Goal: Task Accomplishment & Management: Use online tool/utility

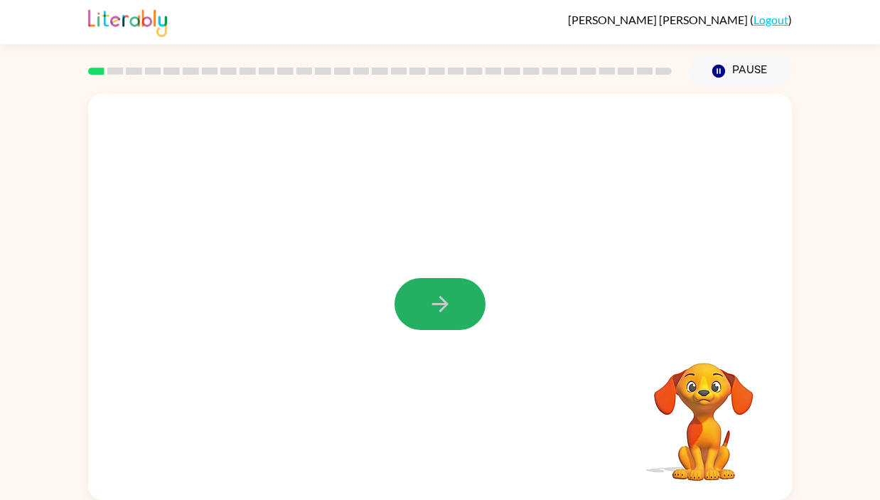
click at [434, 303] on icon "button" at bounding box center [440, 304] width 25 height 25
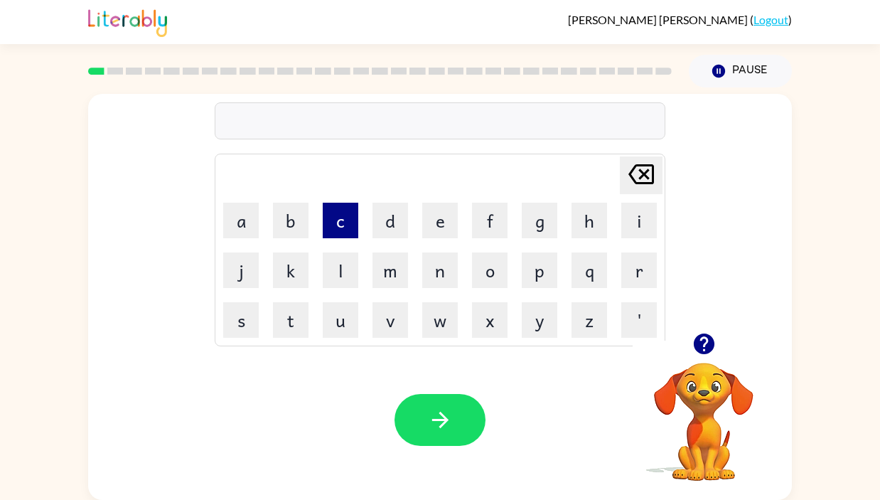
click at [340, 223] on button "c" at bounding box center [341, 221] width 36 height 36
click at [491, 274] on button "o" at bounding box center [490, 270] width 36 height 36
click at [437, 269] on button "n" at bounding box center [440, 270] width 36 height 36
click at [486, 214] on button "f" at bounding box center [490, 221] width 36 height 36
click at [641, 159] on icon "Delete Delete last character input" at bounding box center [641, 174] width 34 height 34
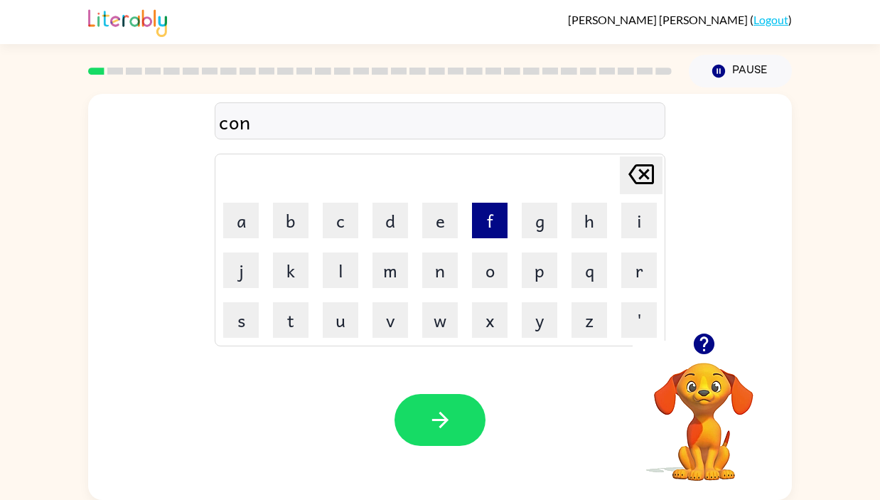
click at [494, 216] on button "f" at bounding box center [490, 221] width 36 height 36
click at [491, 275] on button "o" at bounding box center [490, 270] width 36 height 36
click at [641, 272] on button "r" at bounding box center [640, 270] width 36 height 36
click at [386, 270] on button "m" at bounding box center [391, 270] width 36 height 36
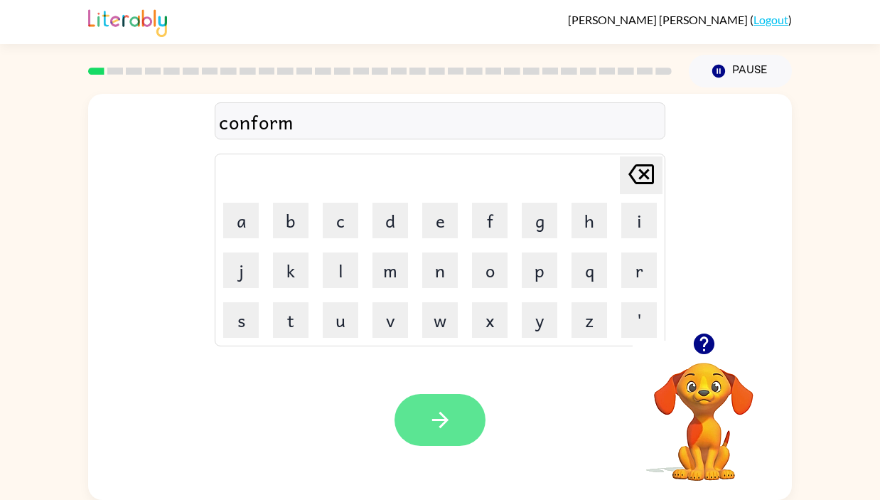
click at [424, 405] on button "button" at bounding box center [440, 420] width 91 height 52
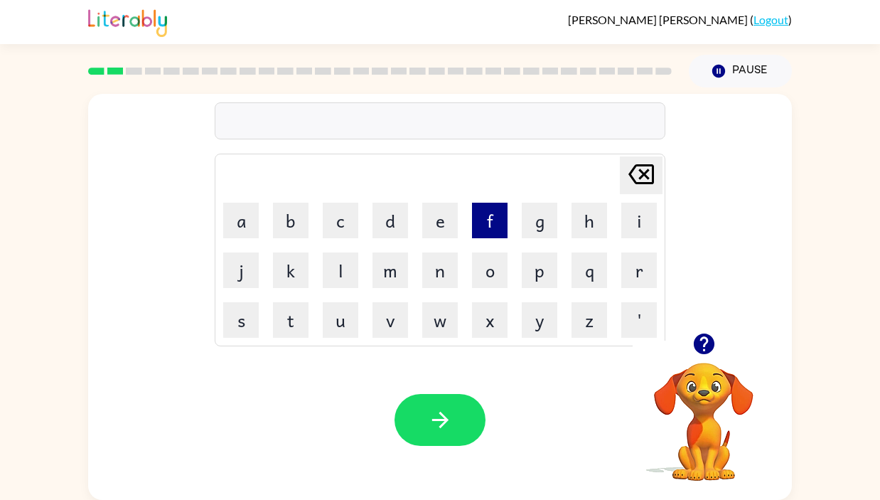
click at [503, 230] on button "f" at bounding box center [490, 221] width 36 height 36
click at [351, 271] on button "l" at bounding box center [341, 270] width 36 height 36
click at [486, 276] on button "o" at bounding box center [490, 270] width 36 height 36
click at [643, 171] on icon "Delete Delete last character input" at bounding box center [641, 174] width 34 height 34
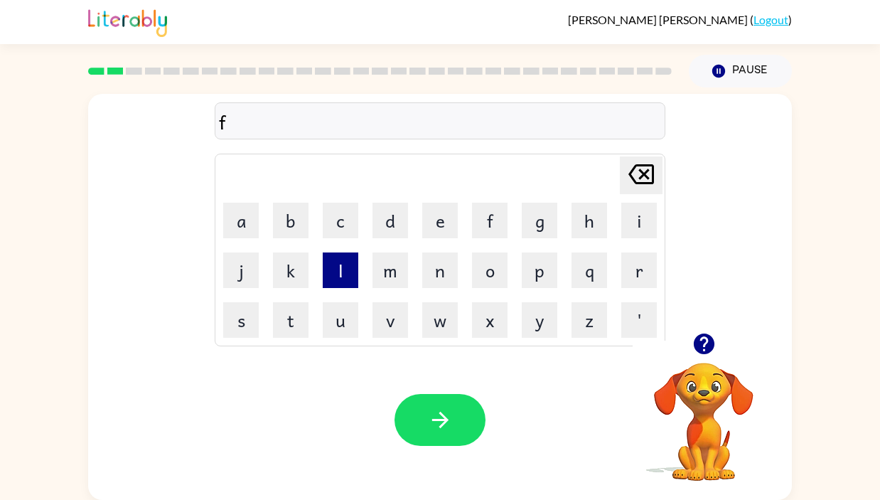
click at [340, 270] on button "l" at bounding box center [341, 270] width 36 height 36
click at [484, 274] on button "o" at bounding box center [490, 270] width 36 height 36
click at [450, 212] on button "e" at bounding box center [440, 221] width 36 height 36
click at [639, 183] on icon at bounding box center [642, 174] width 26 height 20
click at [637, 183] on icon at bounding box center [642, 174] width 26 height 20
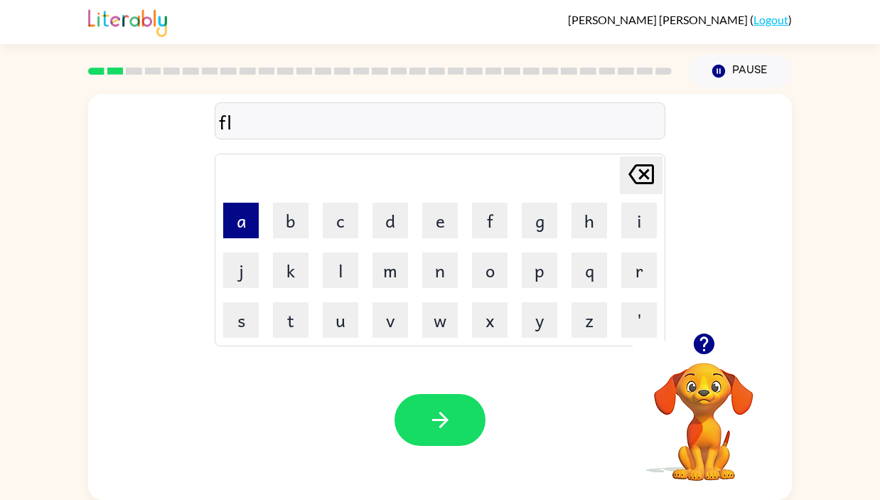
click at [240, 227] on button "a" at bounding box center [241, 221] width 36 height 36
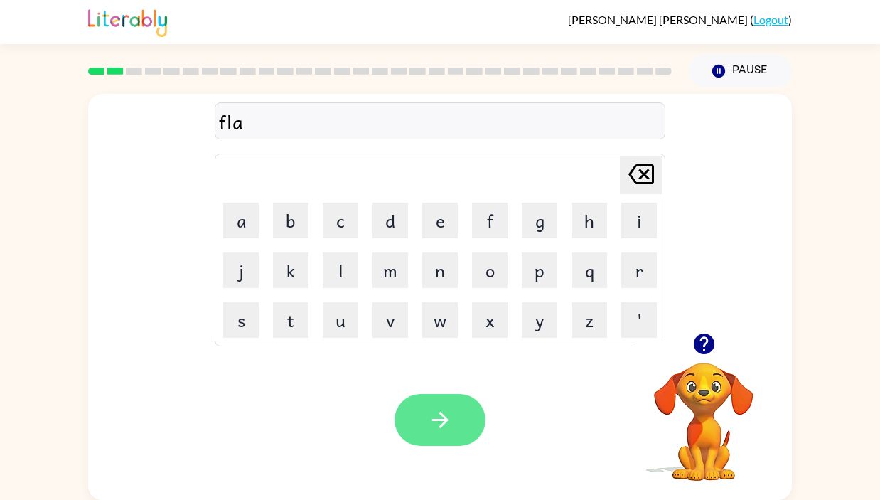
click at [447, 417] on icon "button" at bounding box center [440, 419] width 25 height 25
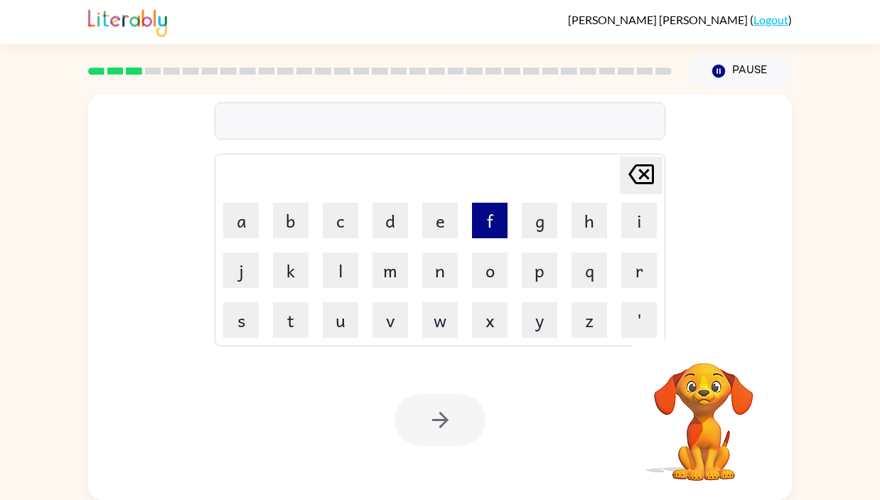
click at [485, 223] on button "f" at bounding box center [490, 221] width 36 height 36
click at [627, 223] on button "i" at bounding box center [640, 221] width 36 height 36
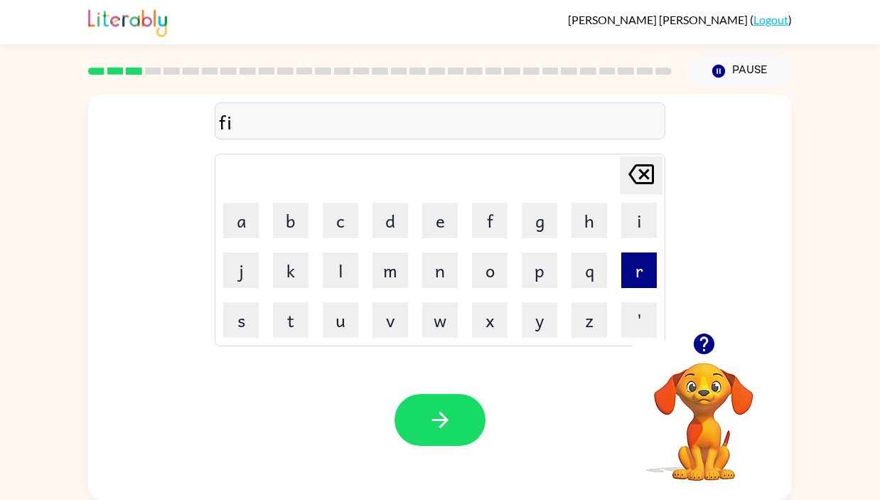
click at [638, 277] on button "r" at bounding box center [640, 270] width 36 height 36
click at [447, 217] on button "e" at bounding box center [440, 221] width 36 height 36
click at [532, 279] on button "p" at bounding box center [540, 270] width 36 height 36
click at [639, 261] on button "r" at bounding box center [640, 270] width 36 height 36
click at [497, 263] on button "o" at bounding box center [490, 270] width 36 height 36
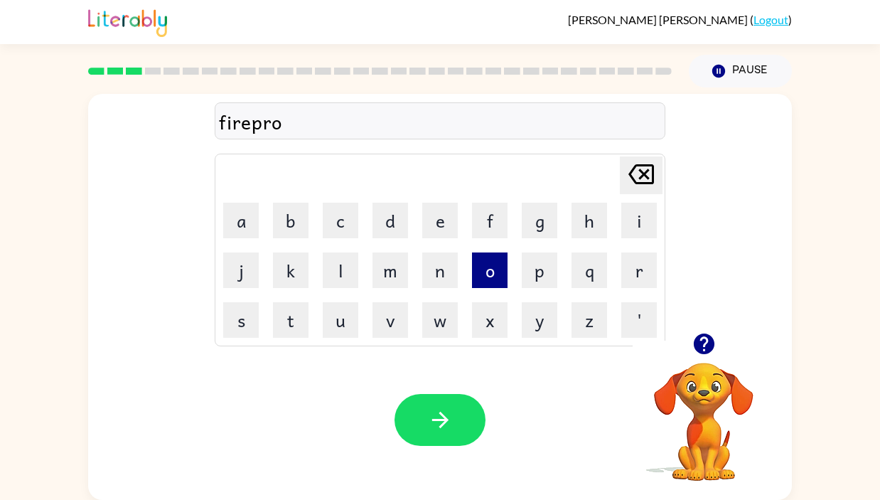
click at [497, 263] on button "o" at bounding box center [490, 270] width 36 height 36
click at [489, 214] on button "f" at bounding box center [490, 221] width 36 height 36
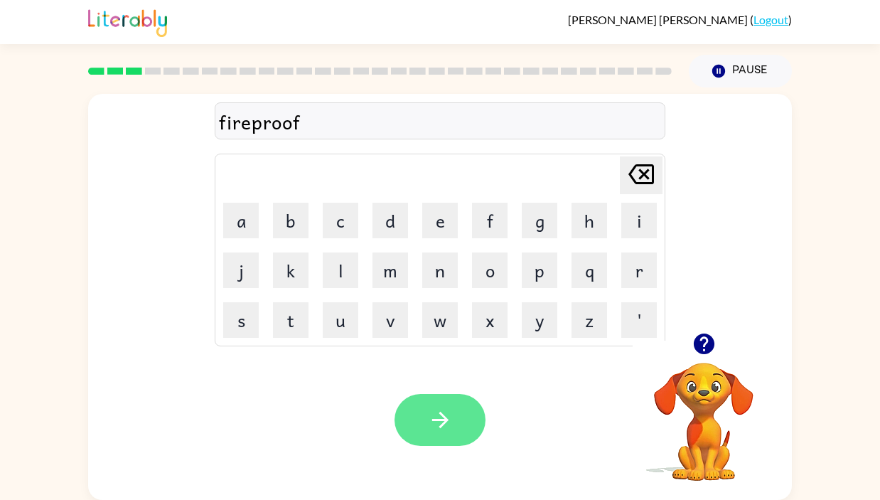
click at [435, 415] on icon "button" at bounding box center [440, 419] width 25 height 25
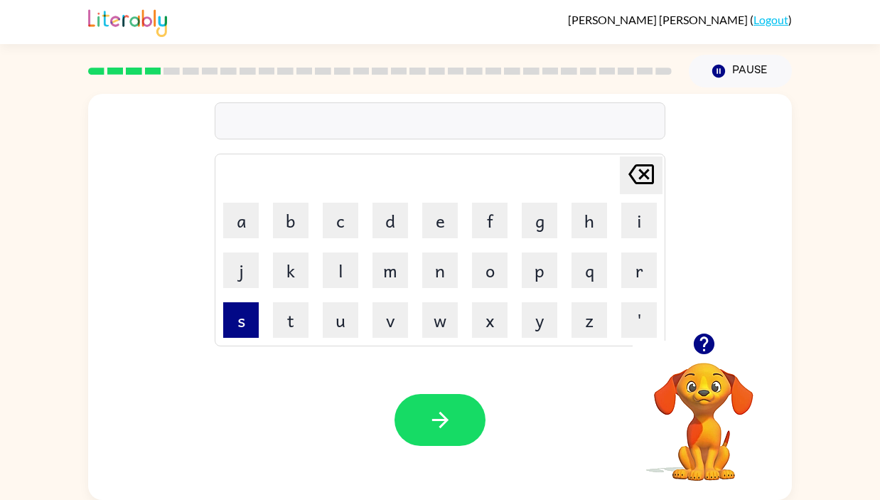
click at [240, 313] on button "s" at bounding box center [241, 320] width 36 height 36
click at [341, 228] on button "c" at bounding box center [341, 221] width 36 height 36
click at [449, 228] on button "e" at bounding box center [440, 221] width 36 height 36
click at [435, 313] on button "w" at bounding box center [440, 320] width 36 height 36
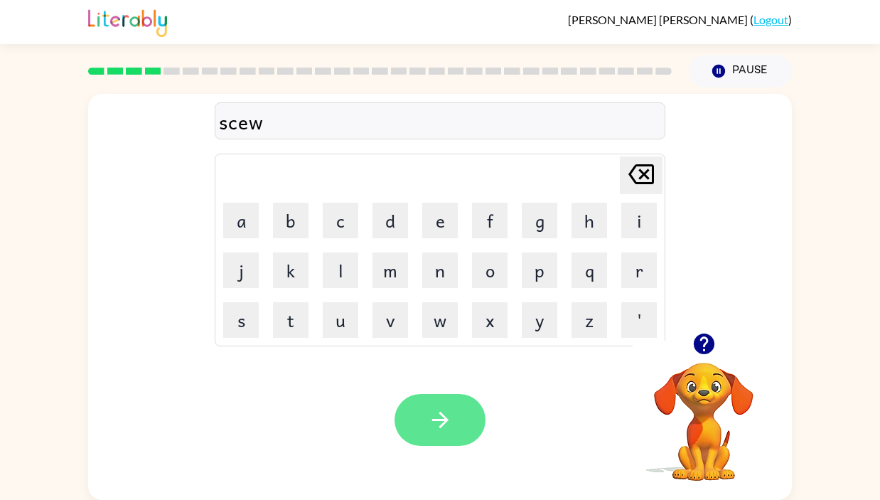
click at [440, 411] on icon "button" at bounding box center [440, 419] width 25 height 25
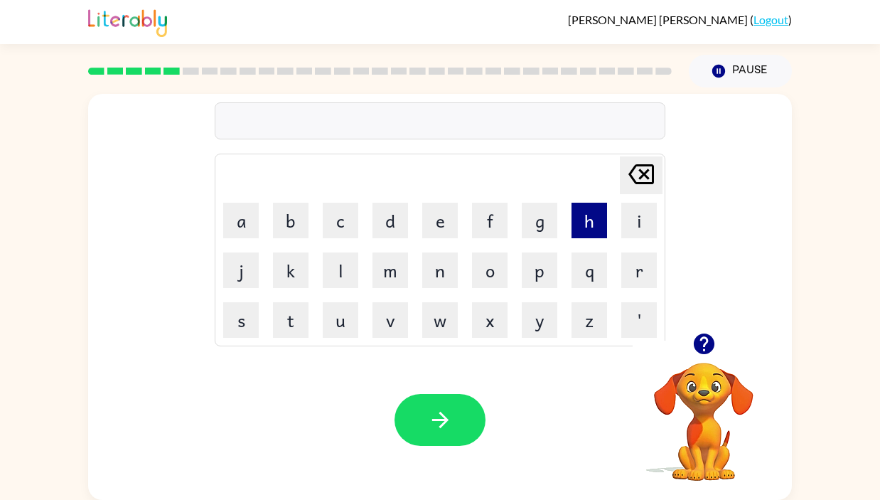
click at [579, 220] on button "h" at bounding box center [590, 221] width 36 height 36
click at [437, 219] on button "e" at bounding box center [440, 221] width 36 height 36
click at [439, 274] on button "n" at bounding box center [440, 270] width 36 height 36
click at [483, 270] on button "o" at bounding box center [490, 270] width 36 height 36
click at [630, 262] on button "r" at bounding box center [640, 270] width 36 height 36
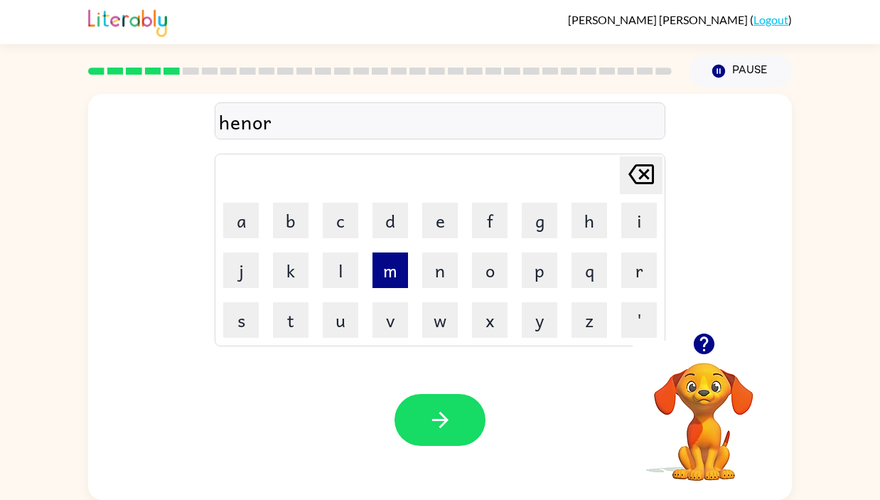
click at [403, 277] on button "m" at bounding box center [391, 270] width 36 height 36
click at [437, 216] on button "e" at bounding box center [440, 221] width 36 height 36
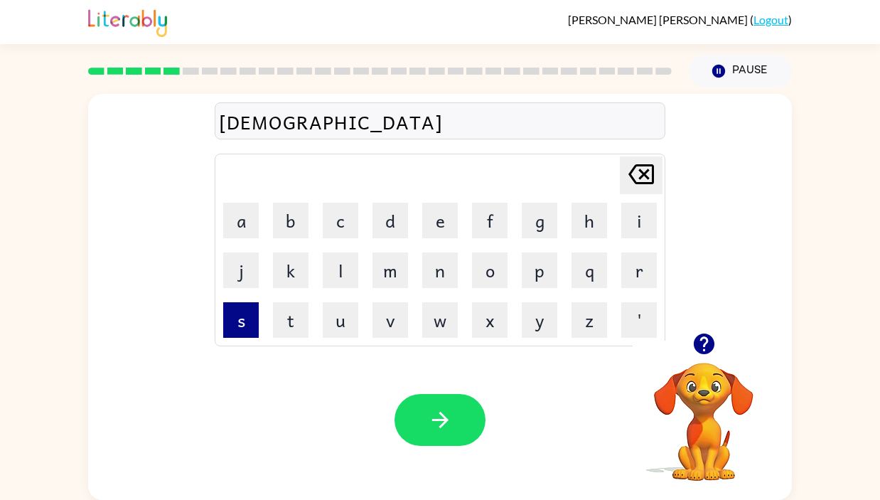
click at [240, 324] on button "s" at bounding box center [241, 320] width 36 height 36
click at [246, 317] on button "s" at bounding box center [241, 320] width 36 height 36
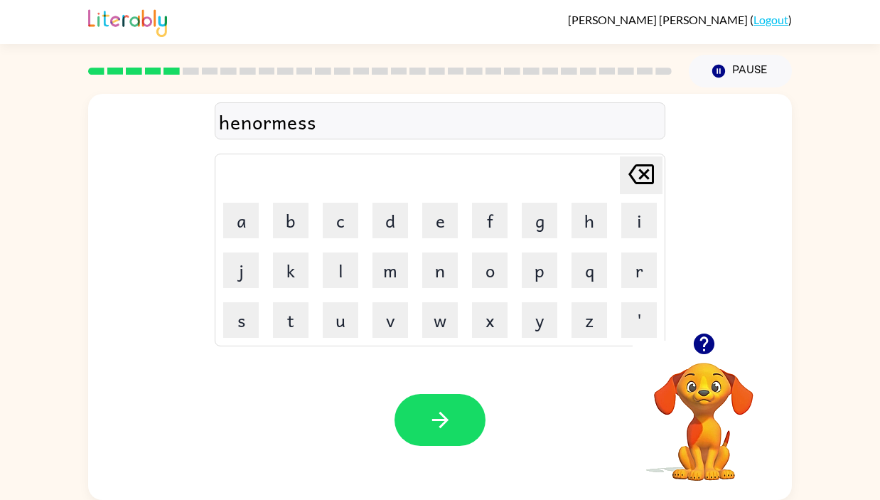
click at [643, 178] on icon "Delete Delete last character input" at bounding box center [641, 174] width 34 height 34
click at [442, 432] on icon "button" at bounding box center [440, 419] width 25 height 25
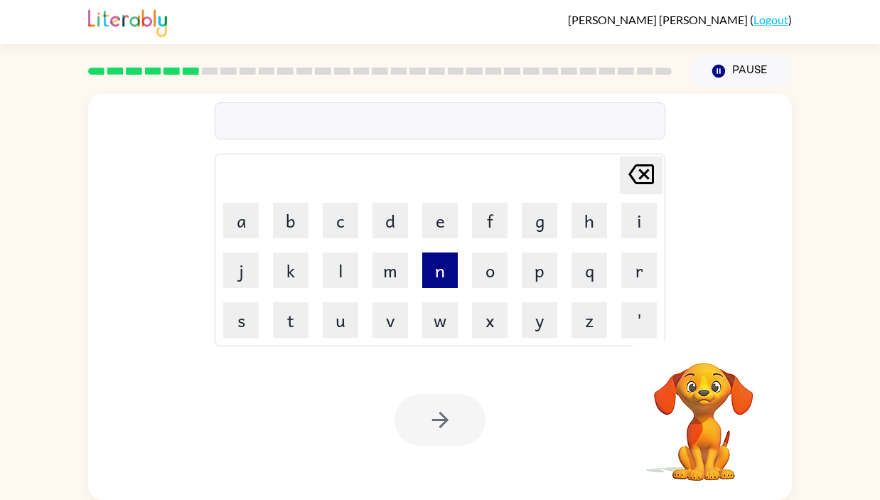
click at [439, 265] on button "n" at bounding box center [440, 270] width 36 height 36
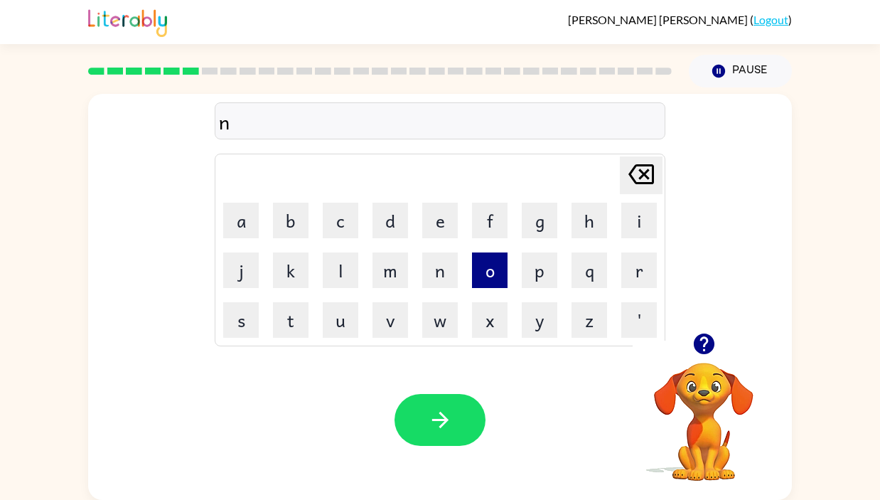
click at [499, 262] on button "o" at bounding box center [490, 270] width 36 height 36
type button "o"
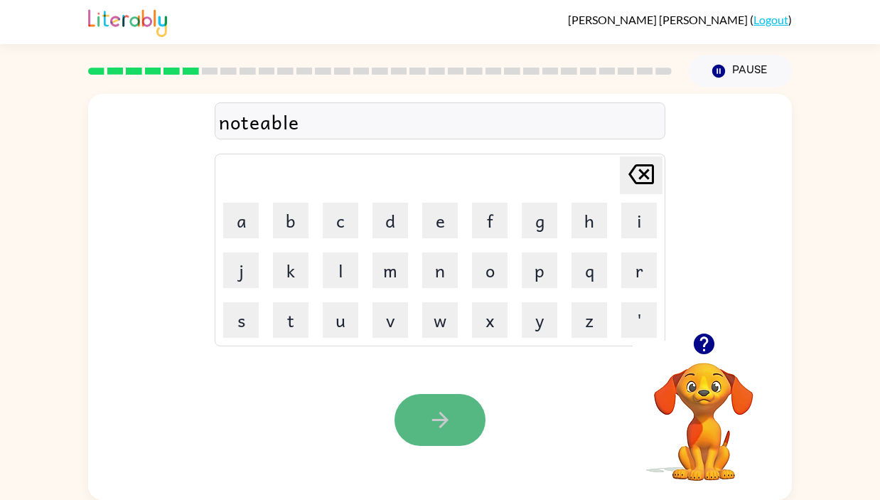
click at [444, 444] on button "button" at bounding box center [440, 420] width 91 height 52
click at [435, 397] on button "button" at bounding box center [440, 420] width 91 height 52
click at [442, 405] on button "button" at bounding box center [440, 420] width 91 height 52
click at [421, 422] on button "button" at bounding box center [440, 420] width 91 height 52
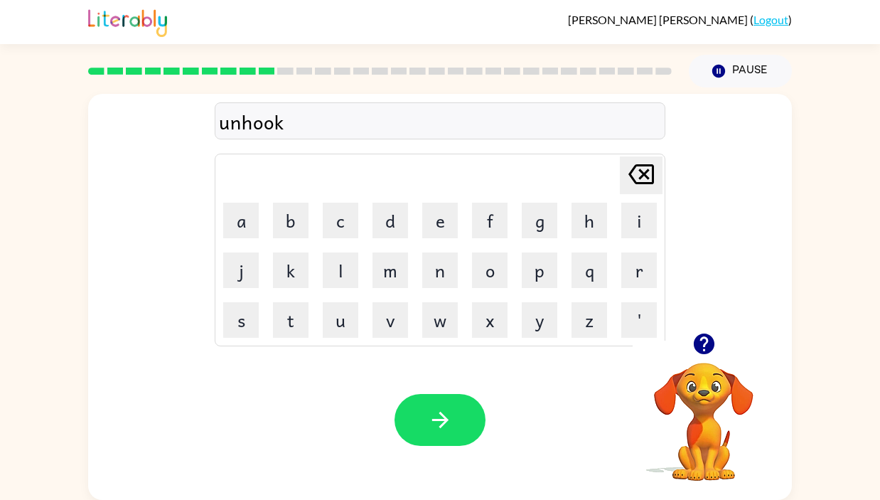
click at [464, 388] on div "Your browser must support playing .mp4 files to use Literably. Please try using…" at bounding box center [440, 420] width 704 height 160
click at [460, 415] on button "button" at bounding box center [440, 420] width 91 height 52
click at [447, 392] on div "Your browser must support playing .mp4 files to use Literably. Please try using…" at bounding box center [440, 420] width 704 height 160
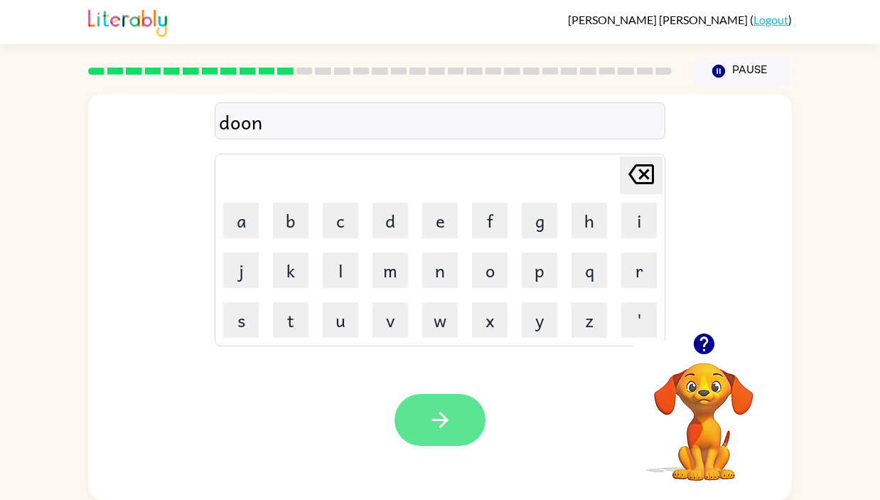
click at [426, 425] on button "button" at bounding box center [440, 420] width 91 height 52
click at [439, 402] on button "button" at bounding box center [440, 420] width 91 height 52
click at [436, 398] on button "button" at bounding box center [440, 420] width 91 height 52
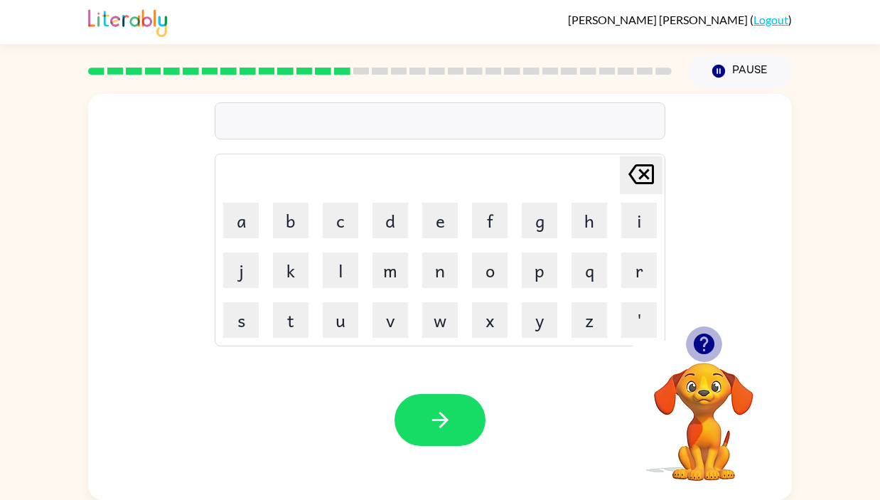
click at [705, 346] on icon "button" at bounding box center [704, 343] width 25 height 25
click at [533, 255] on button "p" at bounding box center [540, 270] width 36 height 36
click at [637, 266] on button "r" at bounding box center [640, 270] width 36 height 36
click at [486, 267] on button "o" at bounding box center [490, 270] width 36 height 36
type button "o"
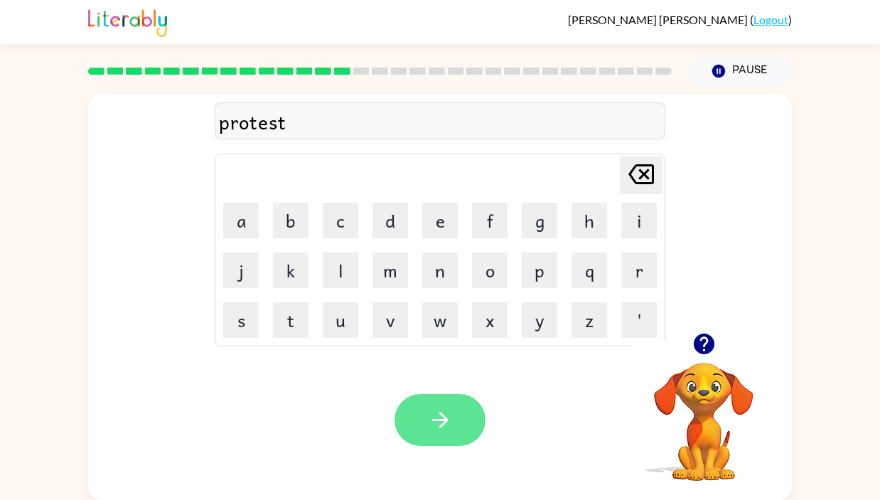
click at [424, 408] on button "button" at bounding box center [440, 420] width 91 height 52
click at [447, 412] on icon "button" at bounding box center [440, 419] width 25 height 25
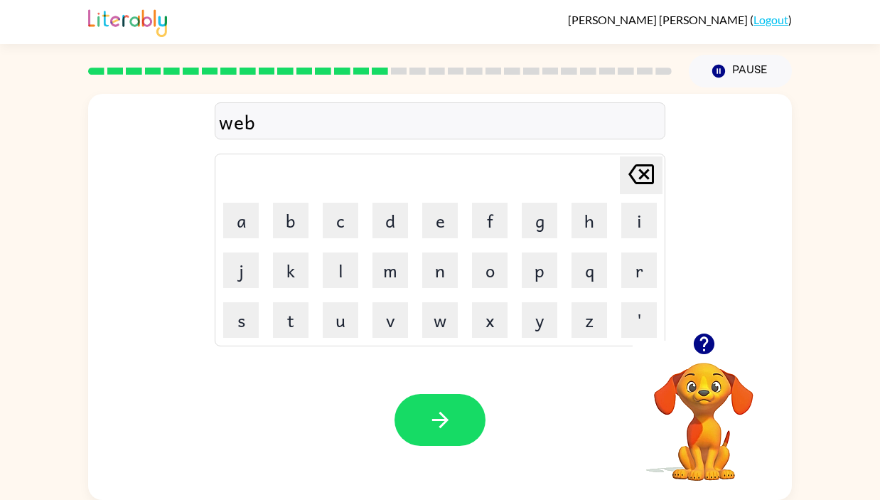
click at [465, 413] on button "button" at bounding box center [440, 420] width 91 height 52
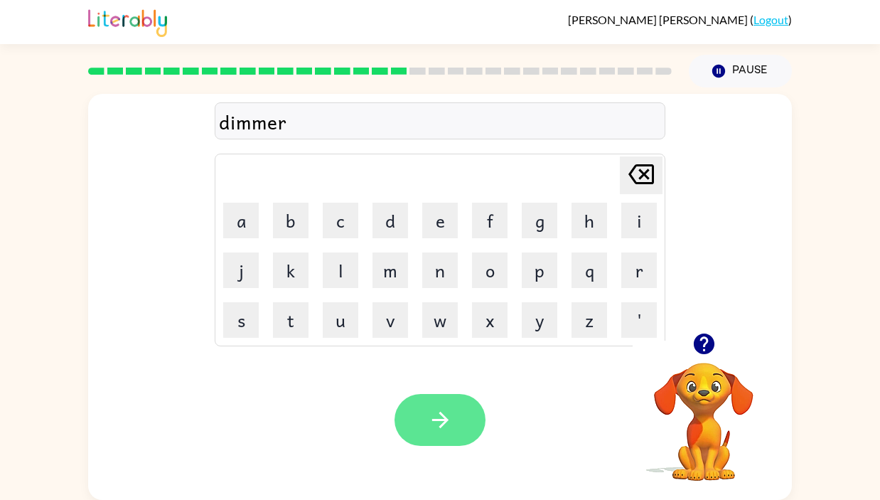
click at [447, 412] on icon "button" at bounding box center [440, 419] width 25 height 25
click at [442, 401] on button "button" at bounding box center [440, 420] width 91 height 52
click at [439, 411] on icon "button" at bounding box center [440, 419] width 25 height 25
click at [435, 410] on icon "button" at bounding box center [440, 419] width 25 height 25
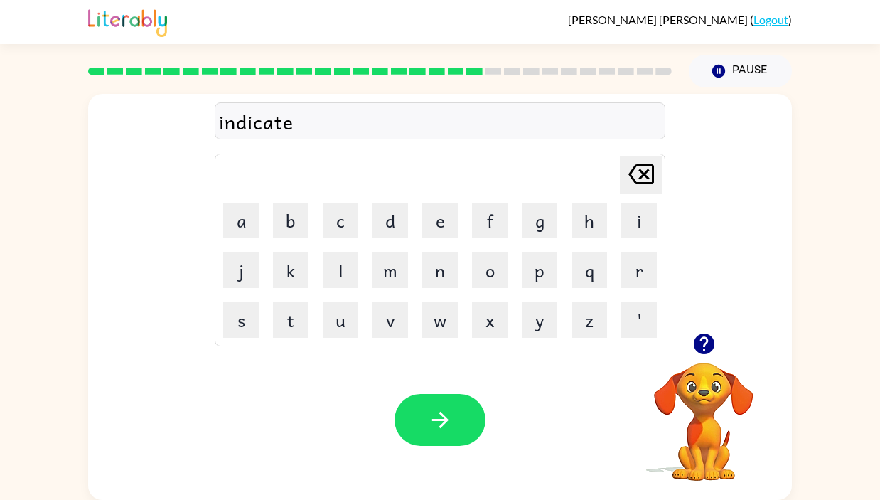
click at [433, 403] on button "button" at bounding box center [440, 420] width 91 height 52
click at [706, 341] on icon "button" at bounding box center [704, 343] width 25 height 25
click at [439, 422] on icon "button" at bounding box center [440, 419] width 25 height 25
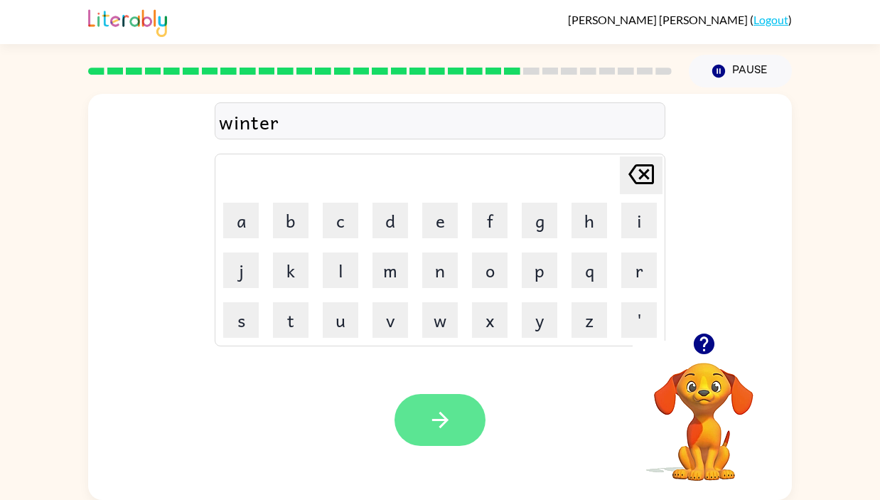
click at [446, 416] on icon "button" at bounding box center [440, 419] width 25 height 25
click at [434, 412] on icon "button" at bounding box center [440, 419] width 25 height 25
click at [439, 430] on icon "button" at bounding box center [440, 419] width 25 height 25
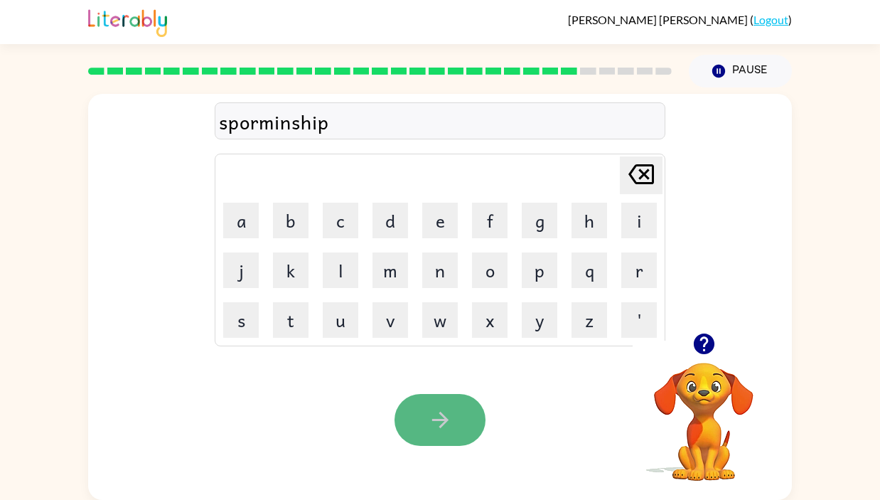
click at [424, 410] on button "button" at bounding box center [440, 420] width 91 height 52
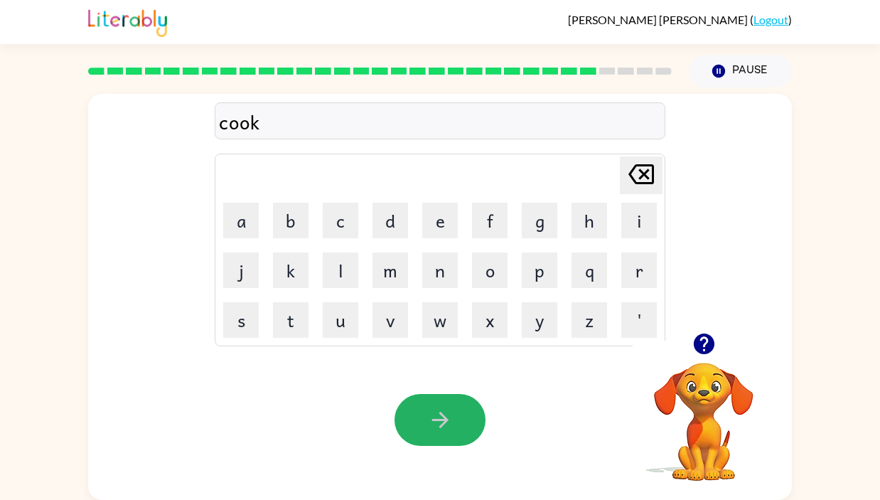
click at [435, 422] on icon "button" at bounding box center [440, 419] width 25 height 25
click at [439, 391] on div "Your browser must support playing .mp4 files to use Literably. Please try using…" at bounding box center [440, 420] width 704 height 160
click at [444, 427] on icon "button" at bounding box center [440, 419] width 25 height 25
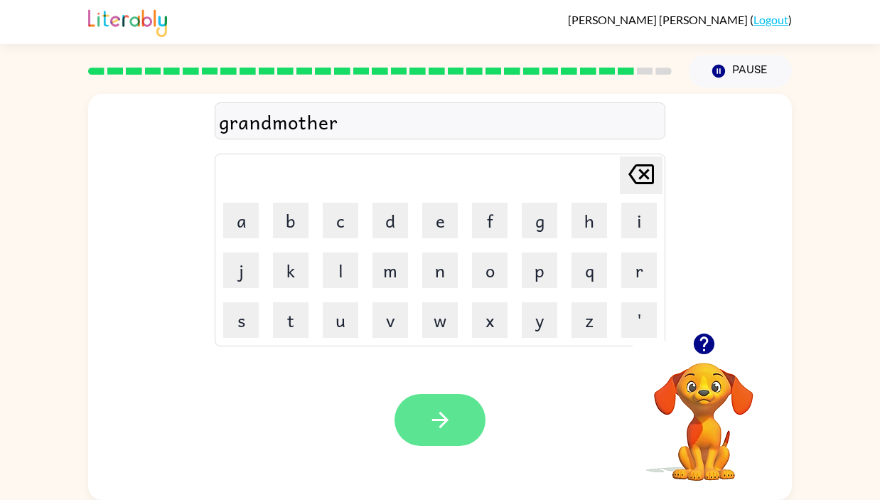
click at [432, 404] on button "button" at bounding box center [440, 420] width 91 height 52
click at [432, 409] on icon "button" at bounding box center [440, 419] width 25 height 25
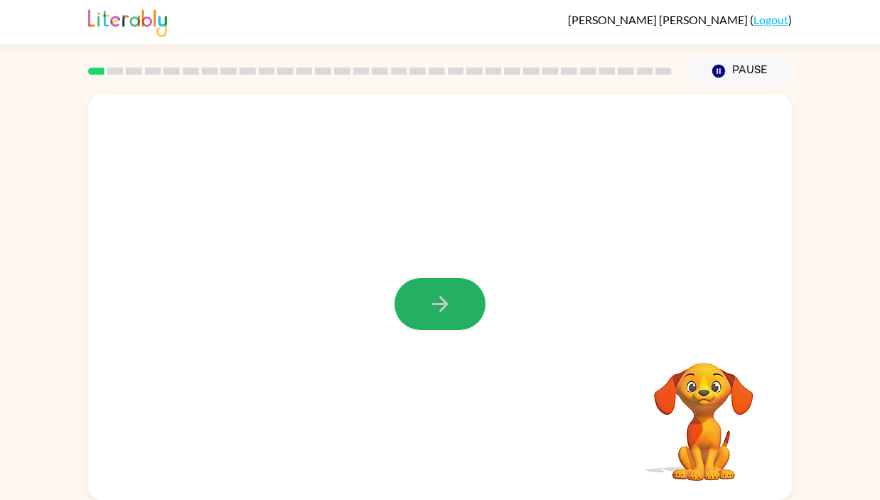
click at [435, 302] on icon "button" at bounding box center [440, 304] width 25 height 25
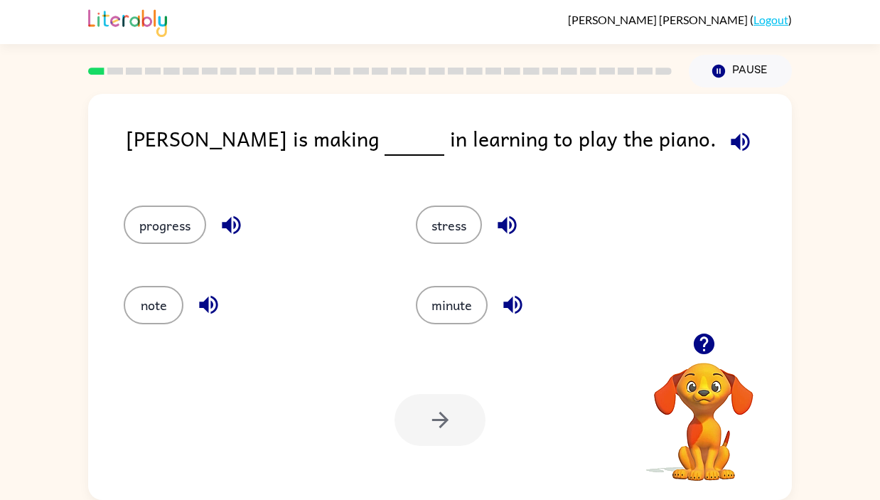
click at [728, 151] on icon "button" at bounding box center [740, 141] width 25 height 25
click at [164, 233] on button "progress" at bounding box center [165, 225] width 82 height 38
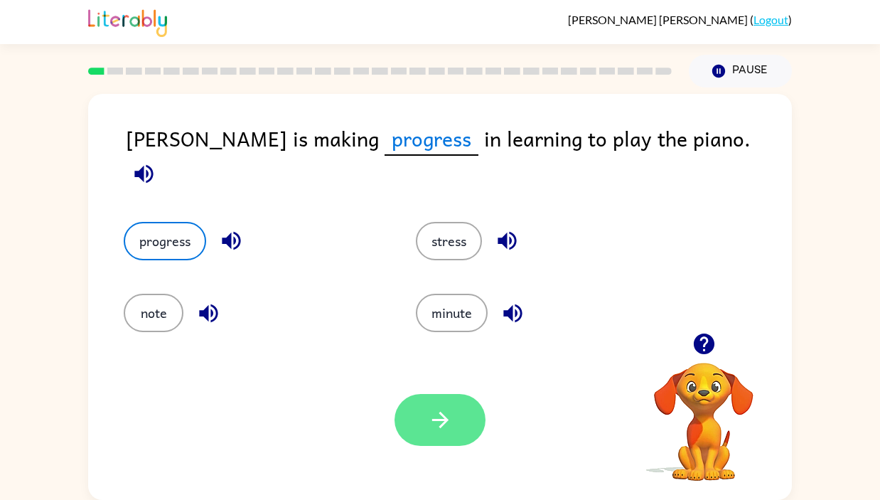
click at [422, 423] on button "button" at bounding box center [440, 420] width 91 height 52
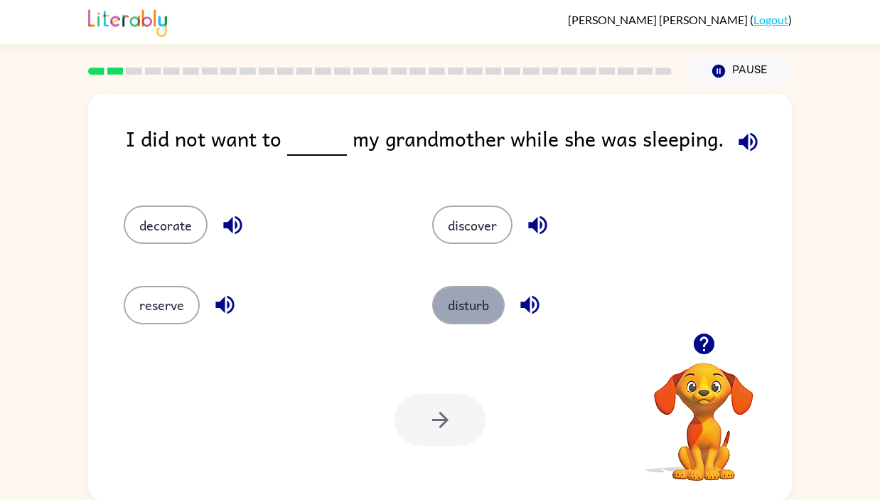
click at [456, 303] on button "disturb" at bounding box center [468, 305] width 73 height 38
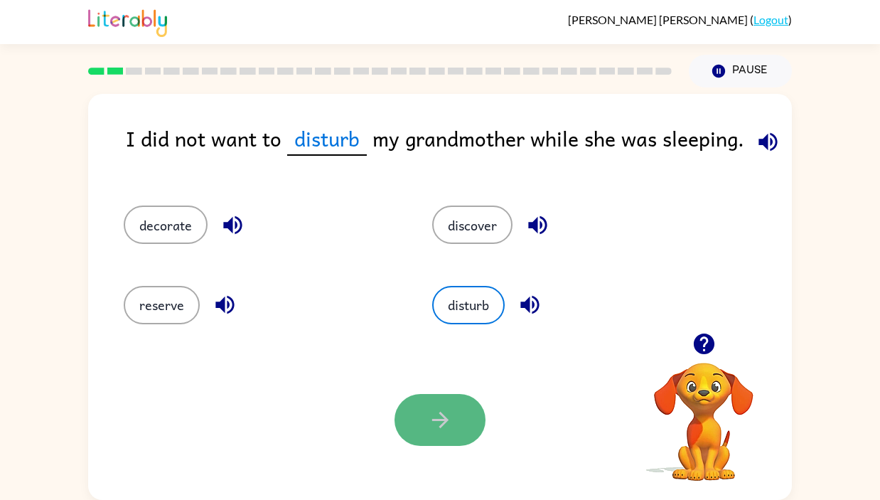
click at [423, 406] on button "button" at bounding box center [440, 420] width 91 height 52
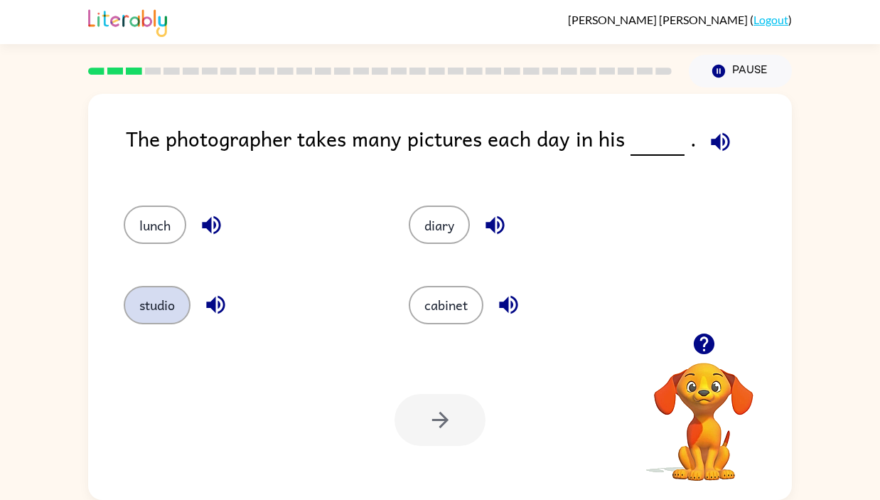
click at [158, 302] on button "studio" at bounding box center [157, 305] width 67 height 38
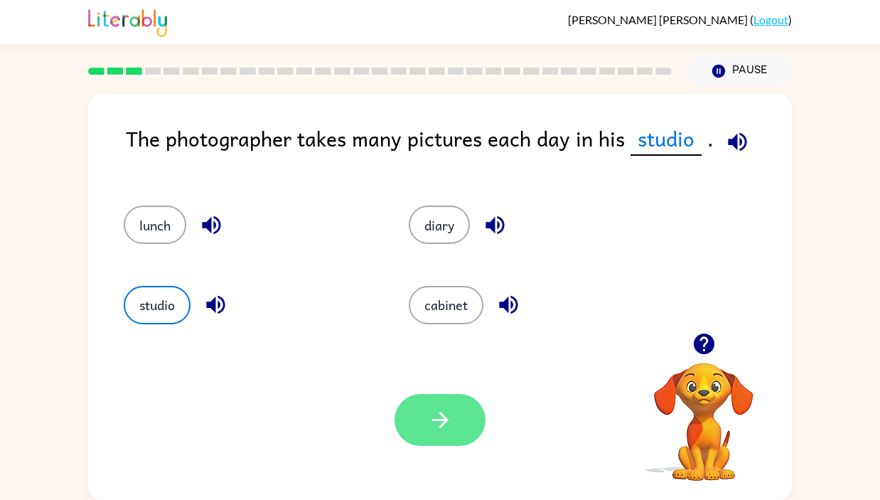
click at [425, 434] on button "button" at bounding box center [440, 420] width 91 height 52
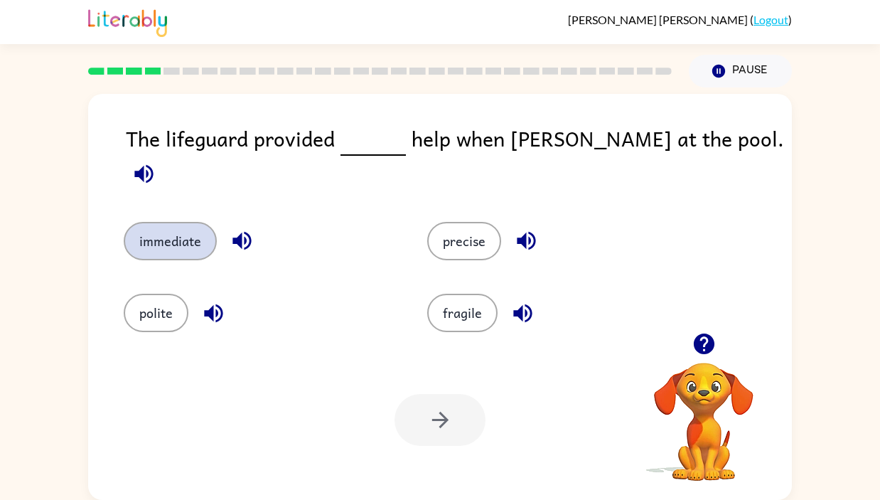
click at [187, 230] on button "immediate" at bounding box center [170, 241] width 93 height 38
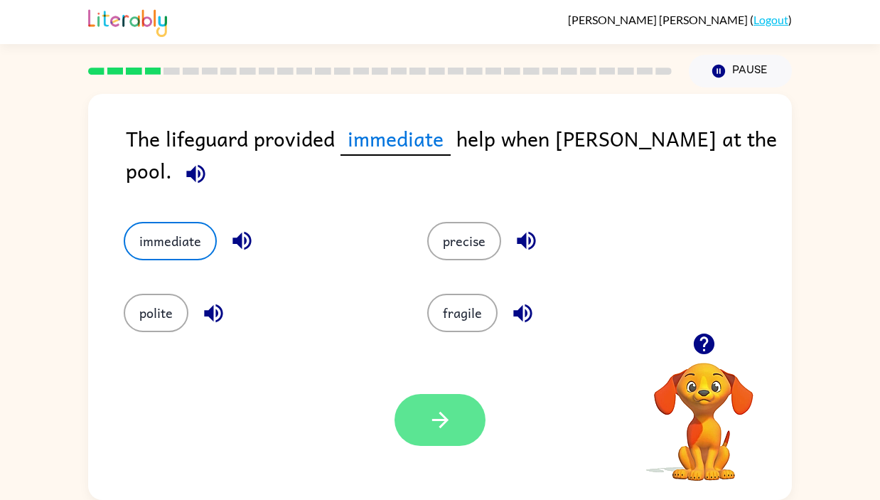
click at [426, 426] on button "button" at bounding box center [440, 420] width 91 height 52
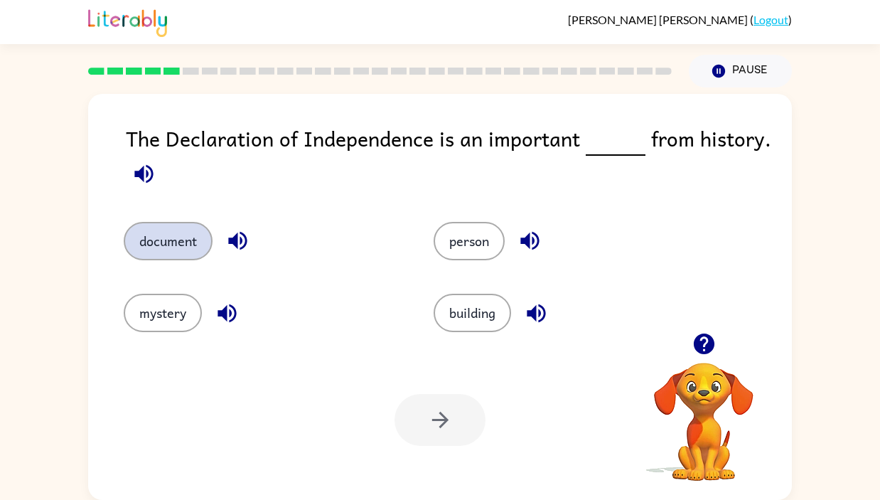
click at [149, 236] on button "document" at bounding box center [168, 241] width 89 height 38
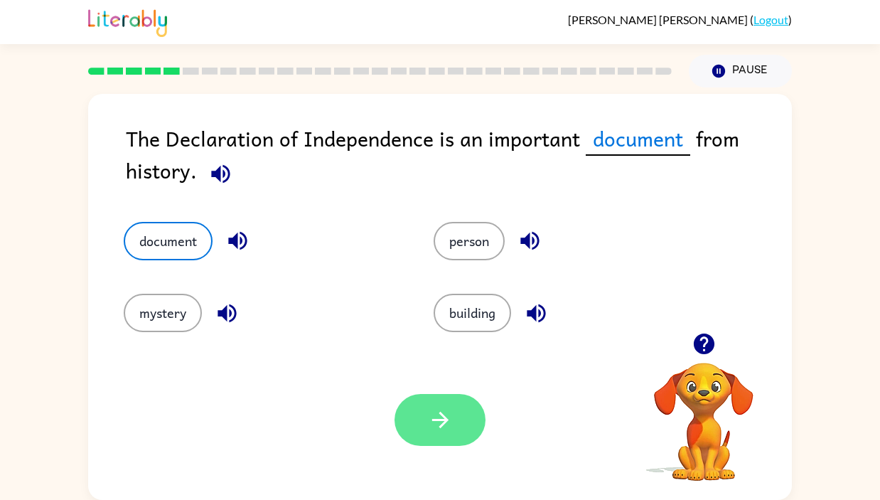
click at [448, 414] on icon "button" at bounding box center [440, 419] width 25 height 25
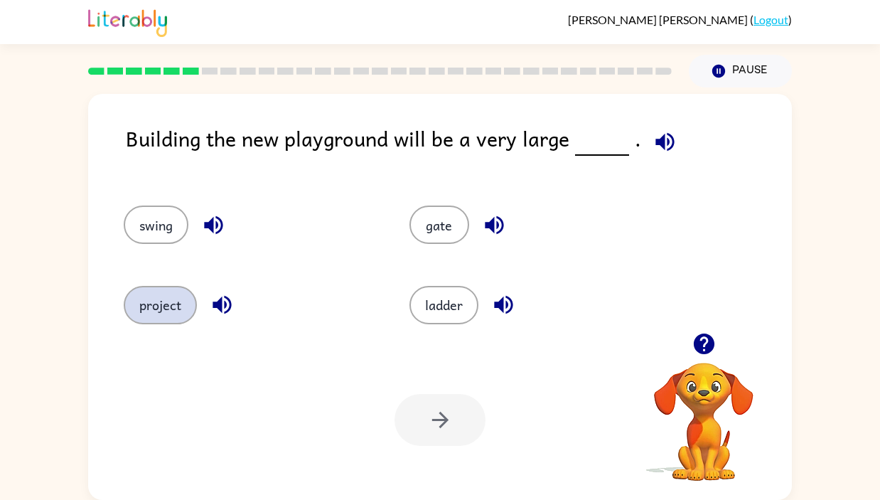
click at [169, 292] on button "project" at bounding box center [160, 305] width 73 height 38
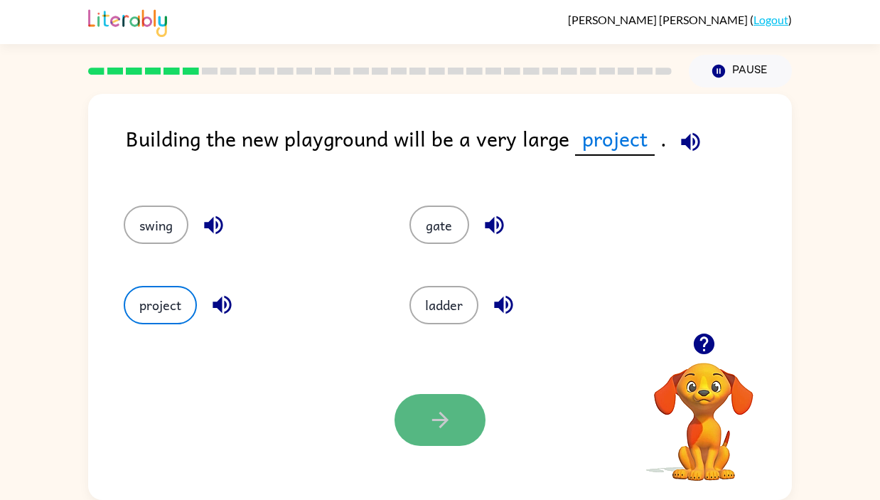
click at [434, 421] on icon "button" at bounding box center [440, 419] width 25 height 25
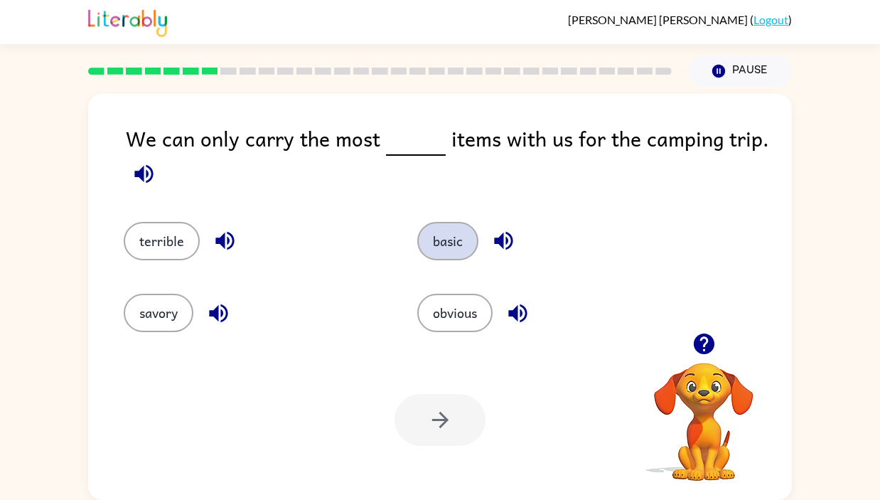
click at [452, 237] on button "basic" at bounding box center [447, 241] width 61 height 38
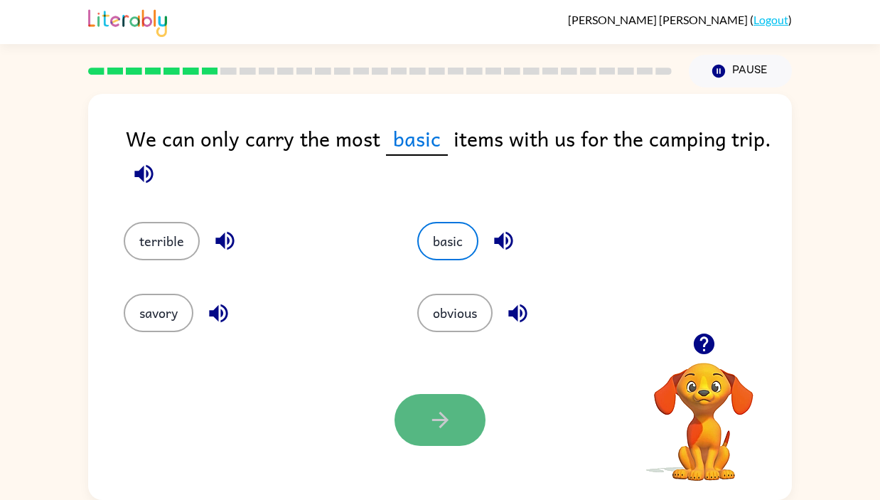
click at [452, 405] on button "button" at bounding box center [440, 420] width 91 height 52
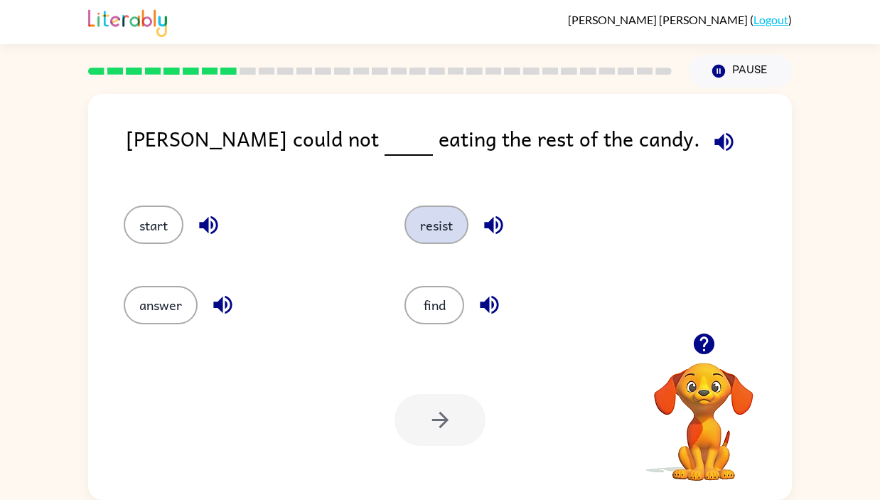
click at [442, 221] on button "resist" at bounding box center [437, 225] width 64 height 38
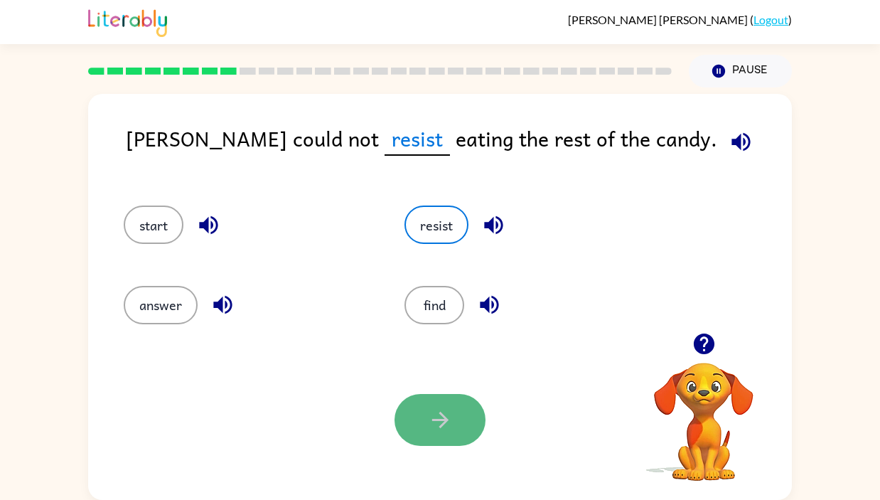
click at [427, 421] on button "button" at bounding box center [440, 420] width 91 height 52
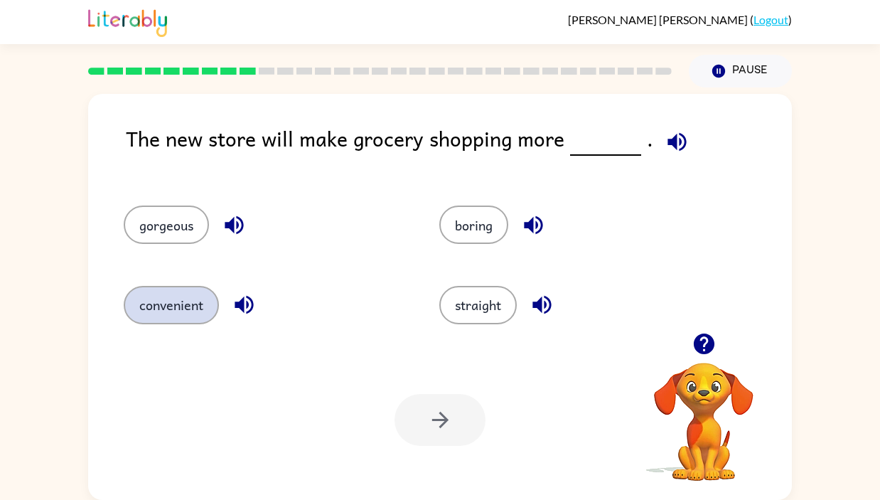
click at [160, 301] on button "convenient" at bounding box center [171, 305] width 95 height 38
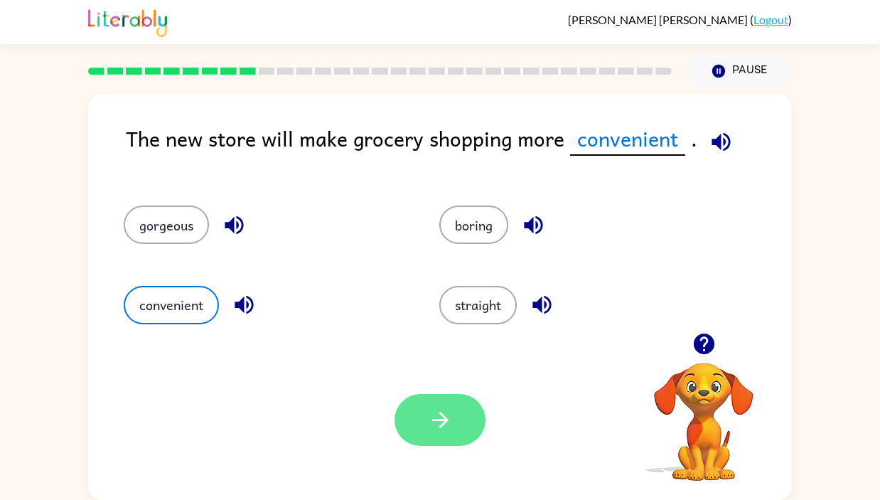
click at [447, 416] on icon "button" at bounding box center [440, 419] width 25 height 25
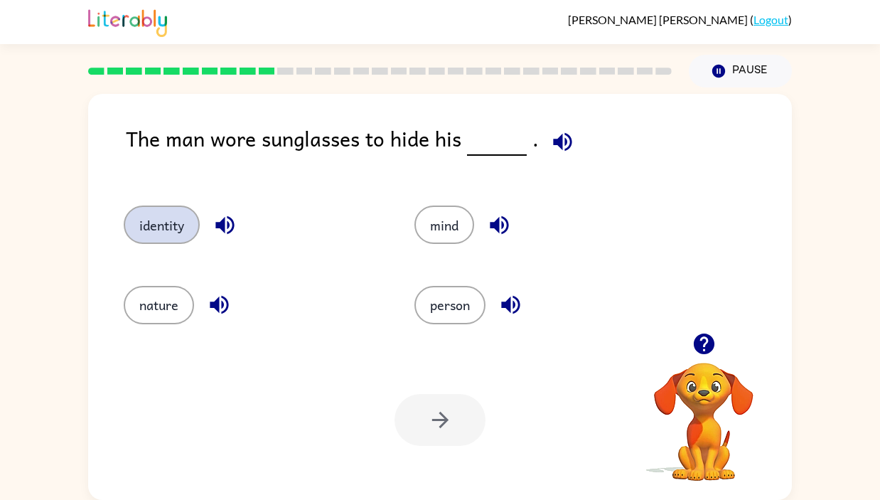
click at [172, 208] on button "identity" at bounding box center [162, 225] width 76 height 38
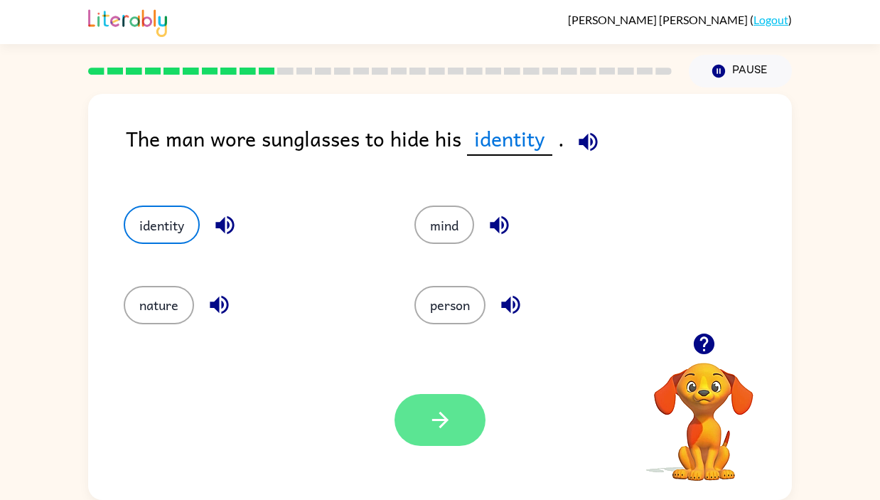
click at [432, 406] on button "button" at bounding box center [440, 420] width 91 height 52
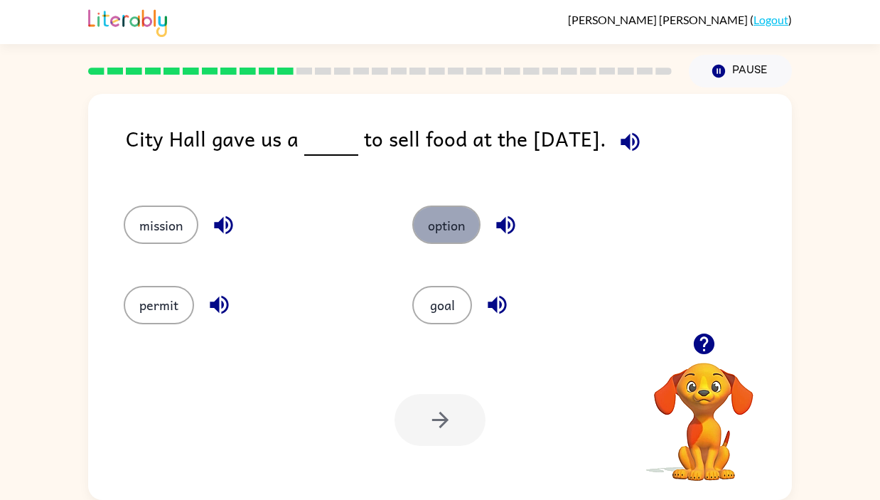
click at [442, 230] on button "option" at bounding box center [446, 225] width 68 height 38
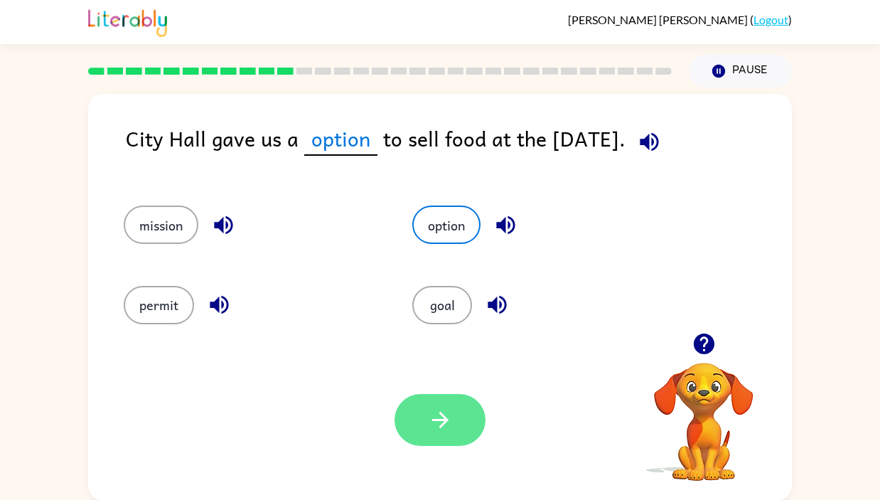
click at [433, 422] on icon "button" at bounding box center [440, 419] width 25 height 25
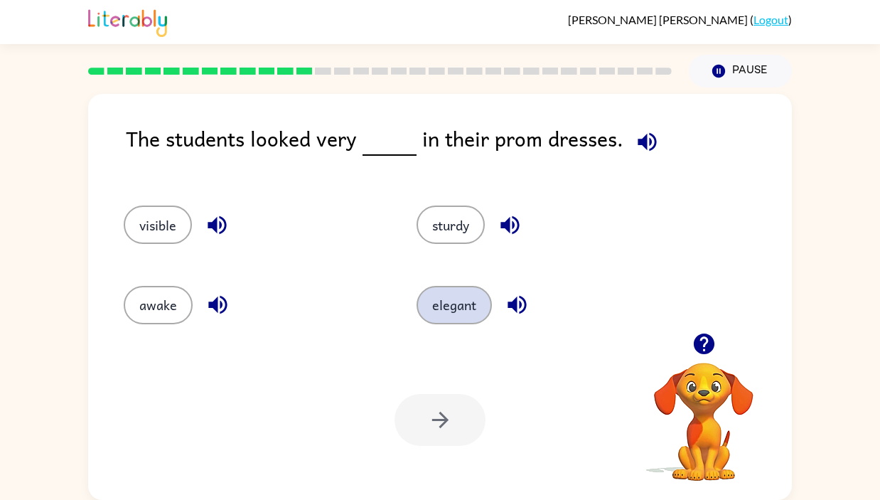
click at [458, 307] on button "elegant" at bounding box center [454, 305] width 75 height 38
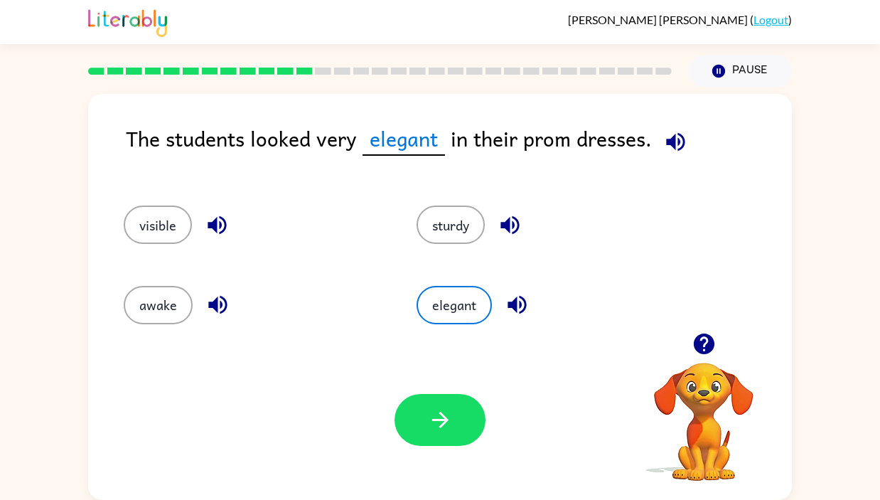
click at [425, 426] on button "button" at bounding box center [440, 420] width 91 height 52
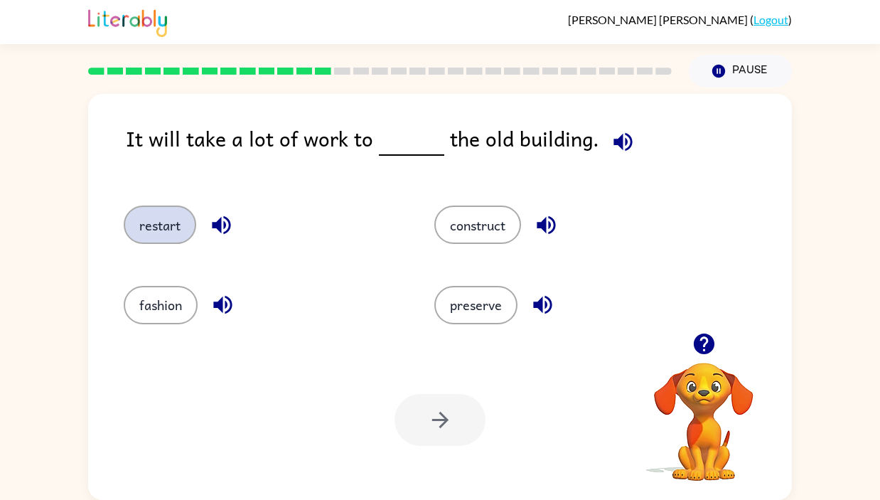
click at [159, 232] on button "restart" at bounding box center [160, 225] width 73 height 38
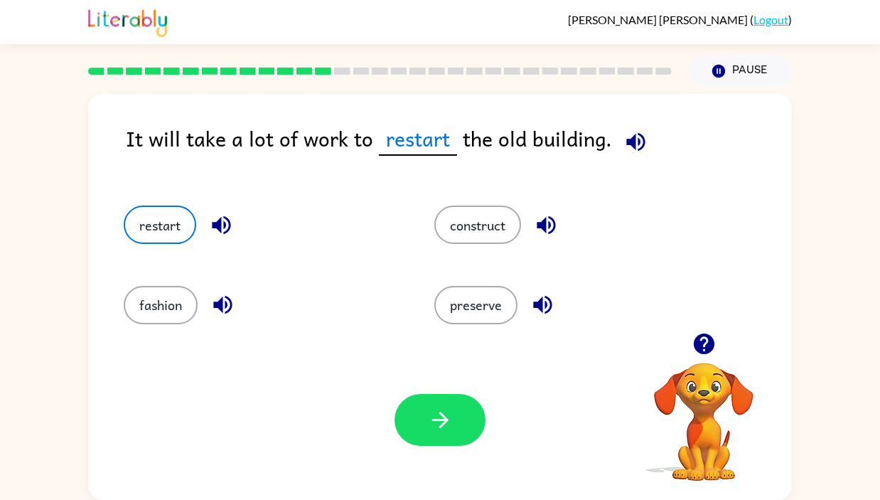
click at [425, 427] on button "button" at bounding box center [440, 420] width 91 height 52
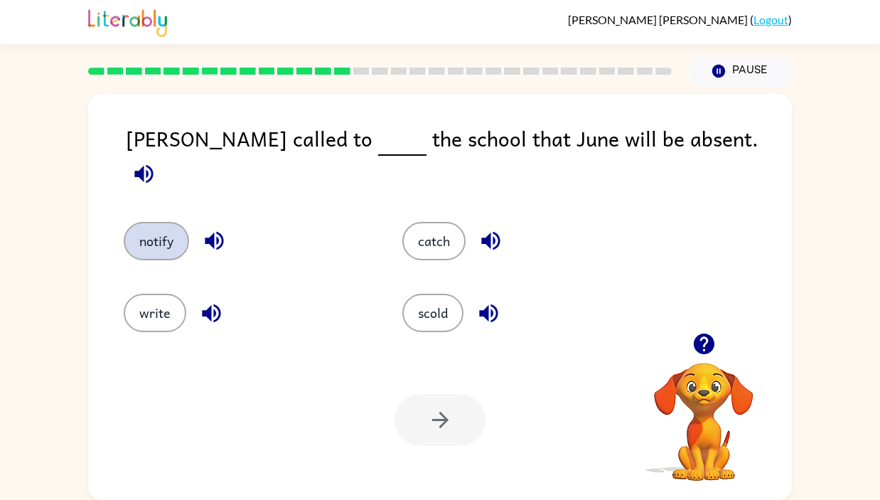
click at [171, 224] on button "notify" at bounding box center [156, 241] width 65 height 38
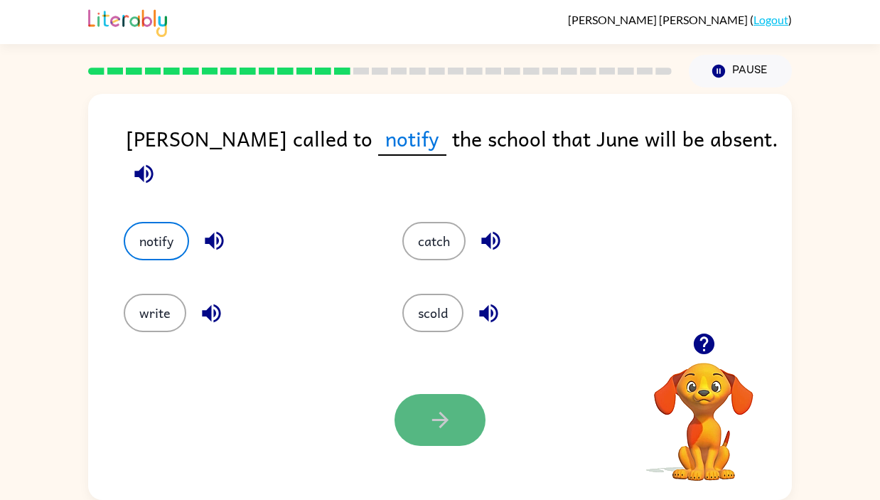
click at [427, 417] on button "button" at bounding box center [440, 420] width 91 height 52
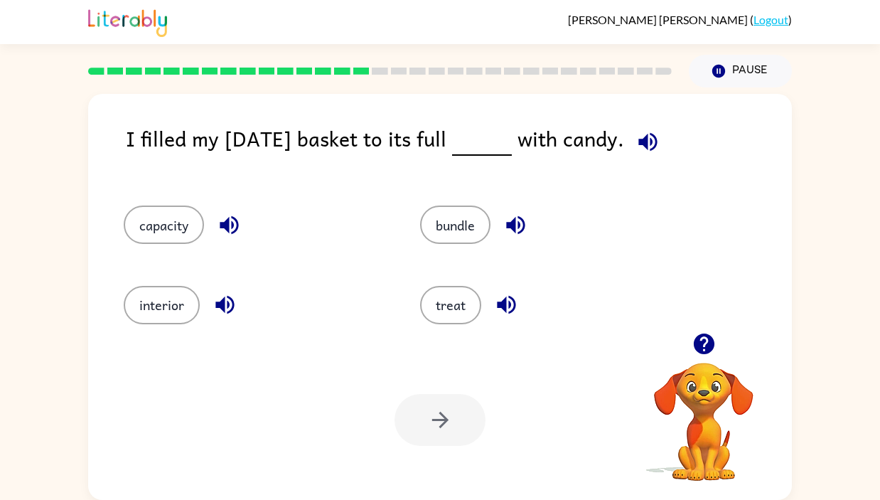
click at [153, 198] on div "capacity" at bounding box center [245, 219] width 297 height 80
click at [168, 220] on button "capacity" at bounding box center [164, 225] width 80 height 38
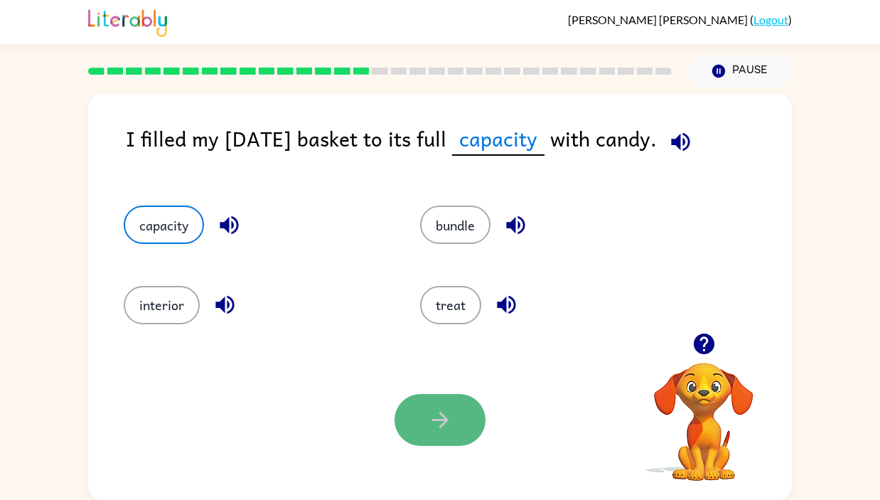
click at [425, 432] on button "button" at bounding box center [440, 420] width 91 height 52
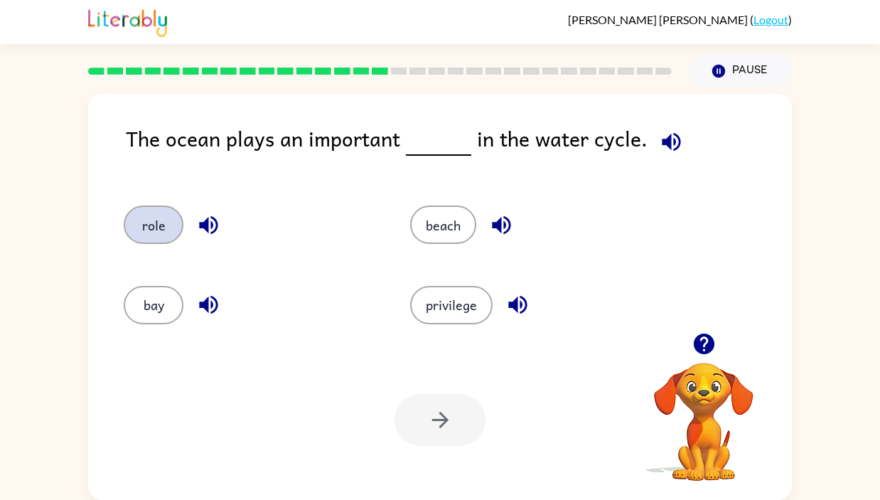
click at [162, 222] on button "role" at bounding box center [154, 225] width 60 height 38
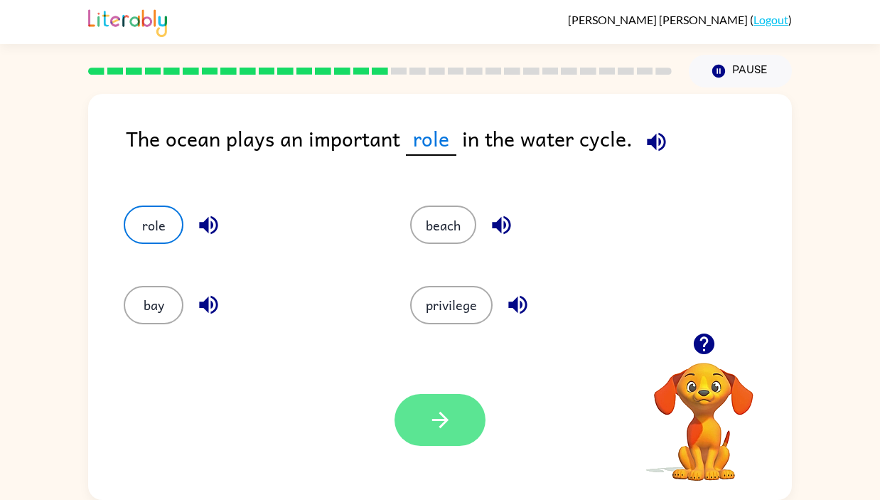
click at [440, 424] on icon "button" at bounding box center [440, 419] width 25 height 25
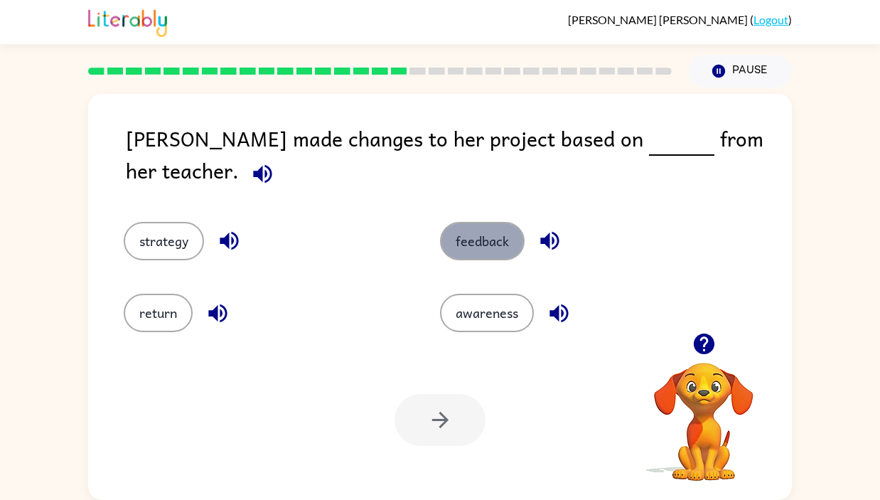
click at [500, 222] on button "feedback" at bounding box center [482, 241] width 85 height 38
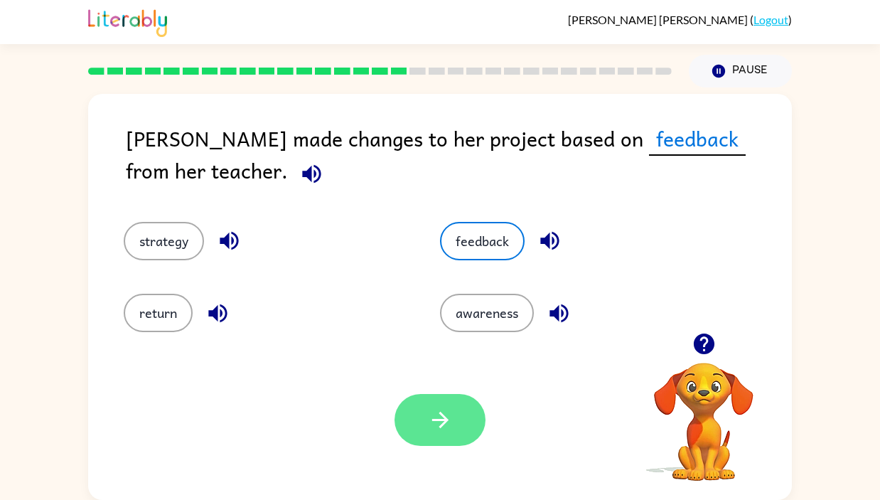
click at [432, 406] on button "button" at bounding box center [440, 420] width 91 height 52
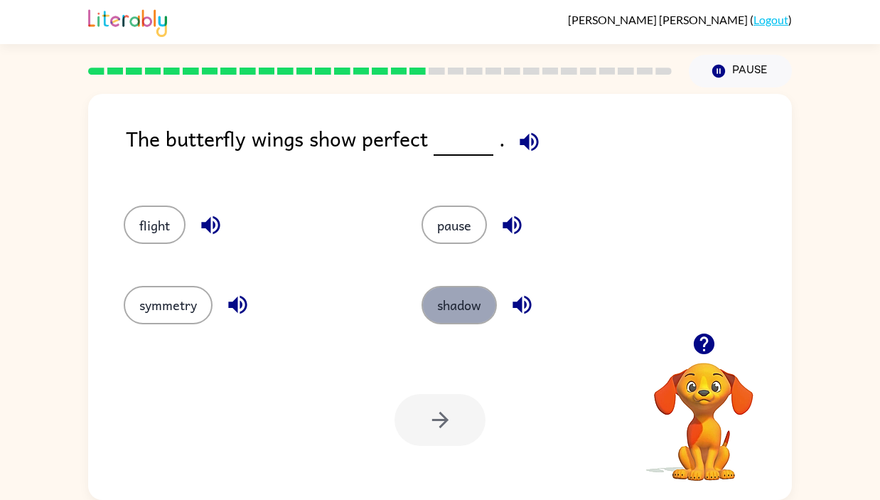
click at [457, 302] on button "shadow" at bounding box center [459, 305] width 75 height 38
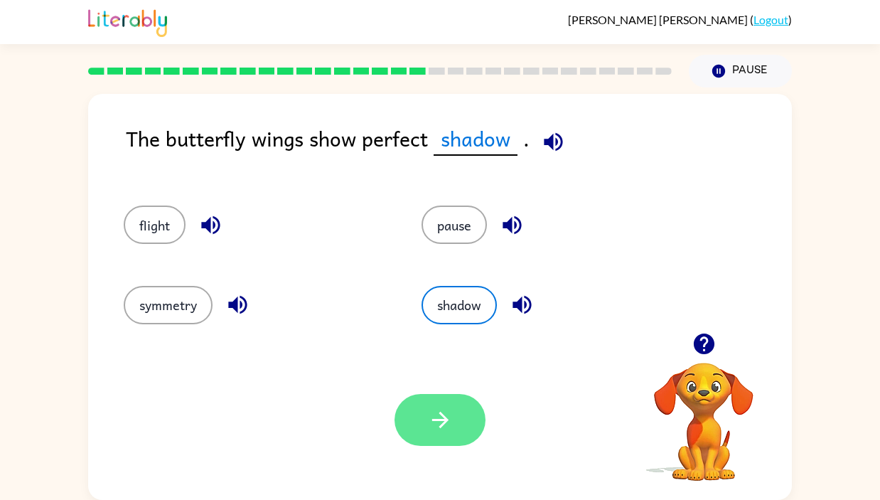
click at [445, 422] on icon "button" at bounding box center [440, 420] width 16 height 16
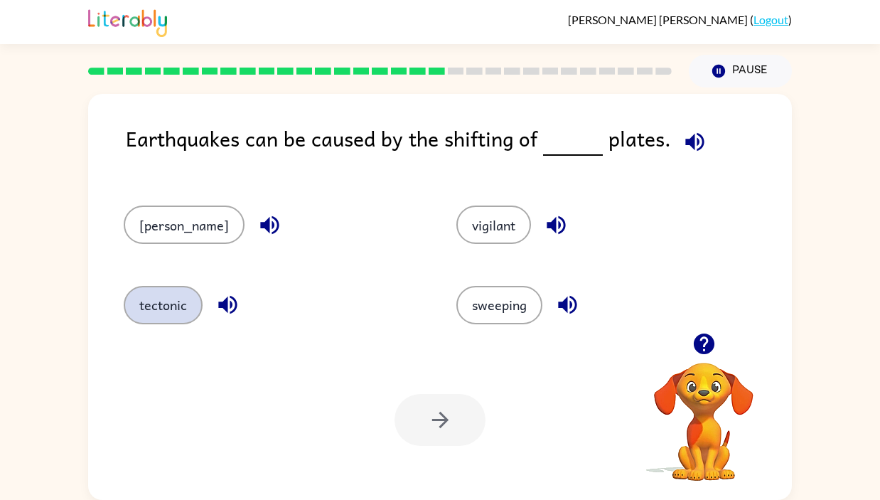
click at [178, 296] on button "tectonic" at bounding box center [163, 305] width 79 height 38
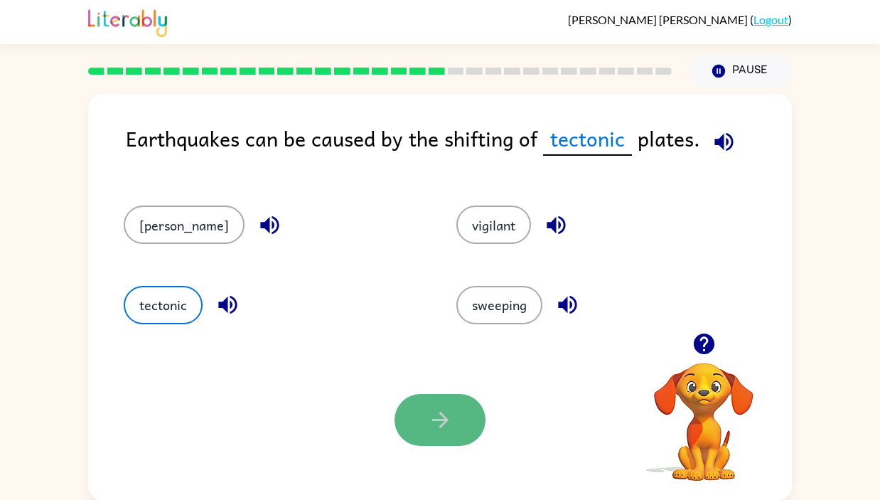
click at [398, 413] on button "button" at bounding box center [440, 420] width 91 height 52
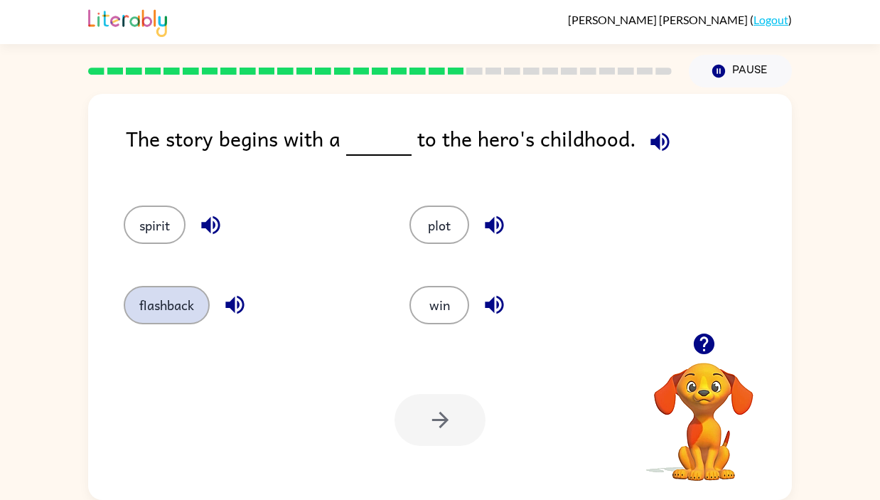
click at [172, 294] on button "flashback" at bounding box center [167, 305] width 86 height 38
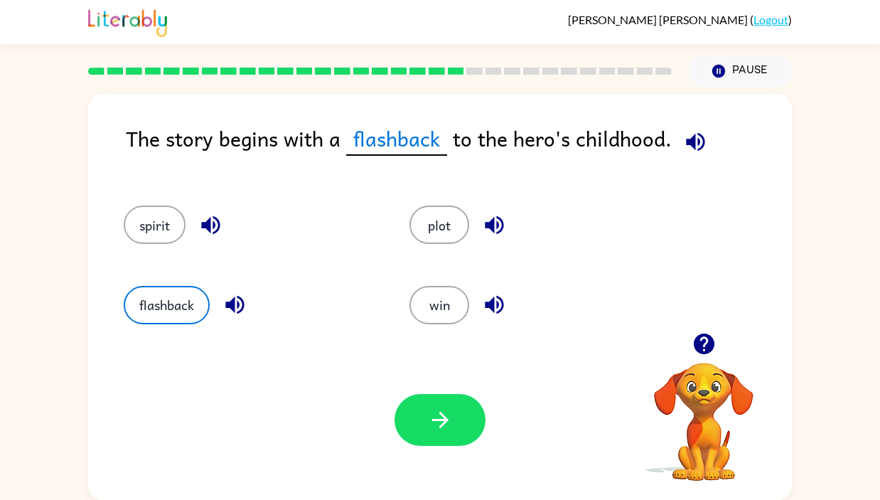
drag, startPoint x: 437, startPoint y: 415, endPoint x: 426, endPoint y: 416, distance: 10.7
click at [436, 415] on icon "button" at bounding box center [440, 419] width 25 height 25
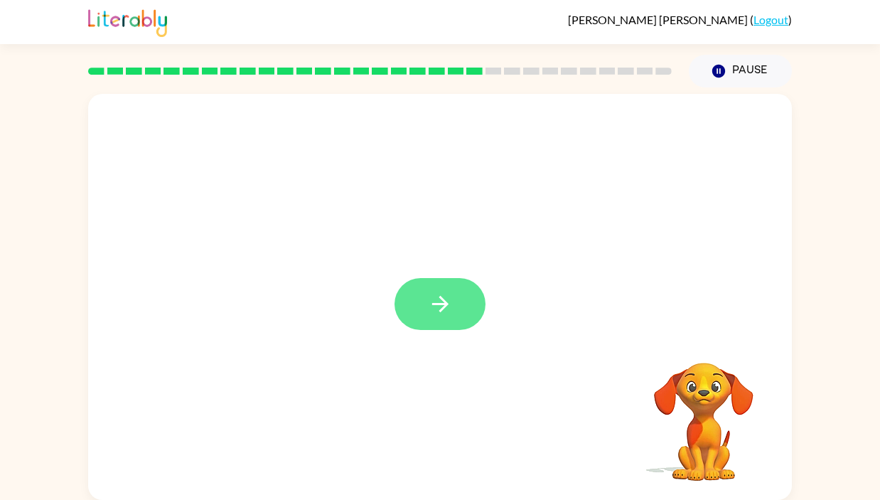
click at [454, 279] on button "button" at bounding box center [440, 304] width 91 height 52
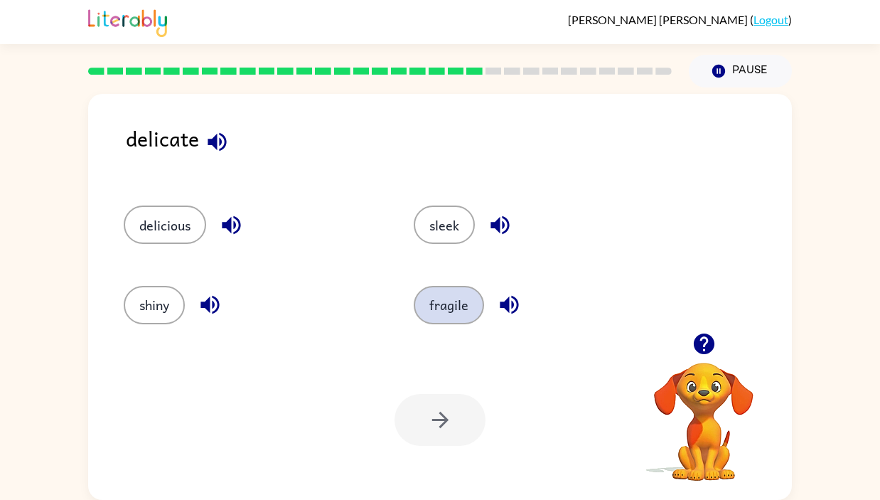
click at [441, 306] on button "fragile" at bounding box center [449, 305] width 70 height 38
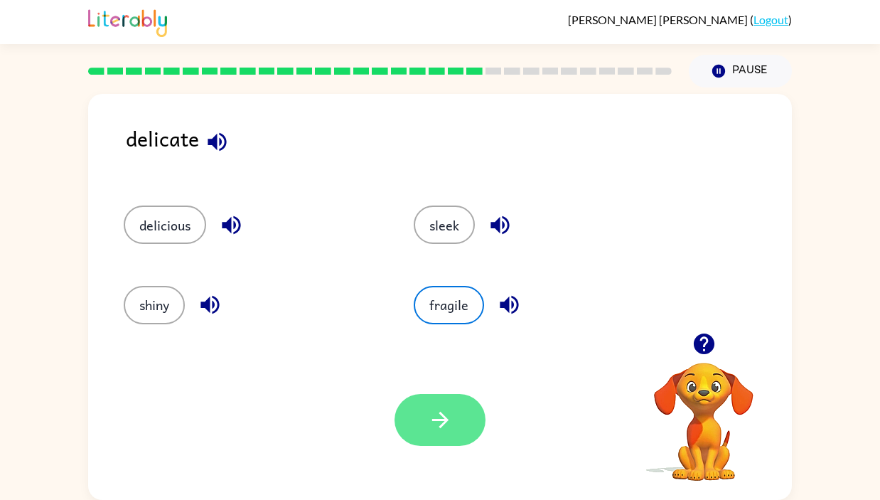
click at [422, 433] on button "button" at bounding box center [440, 420] width 91 height 52
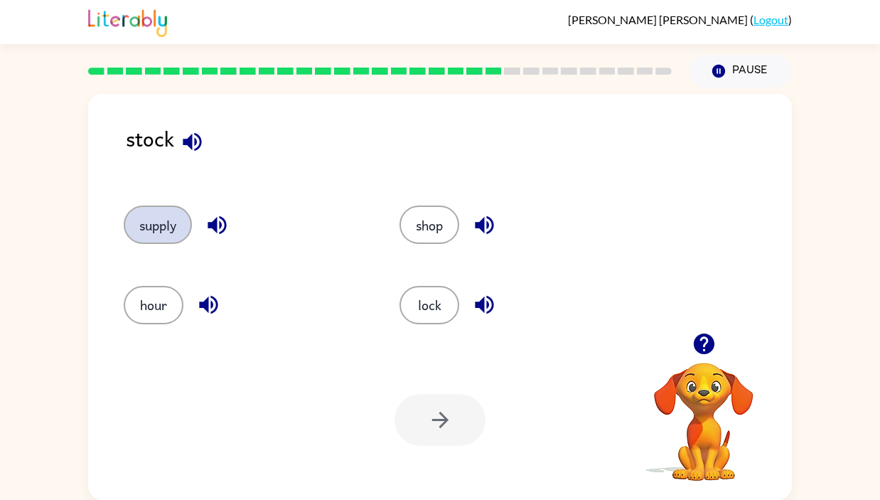
click at [161, 214] on button "supply" at bounding box center [158, 225] width 68 height 38
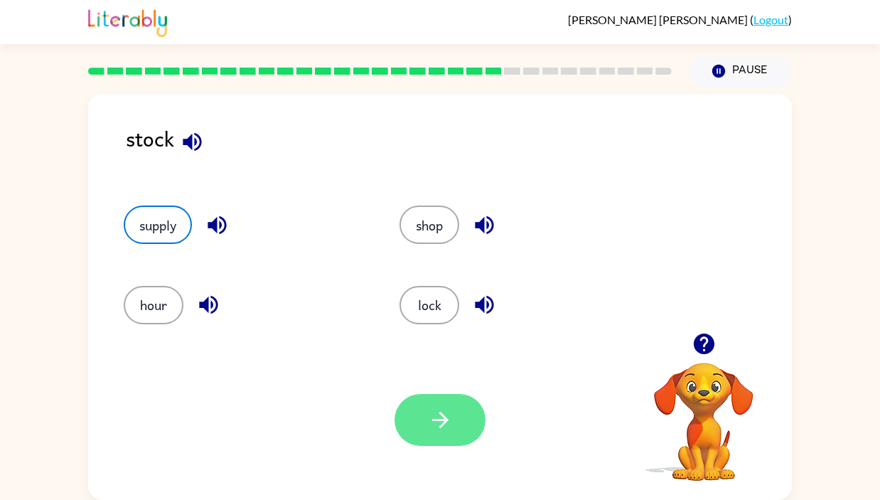
click at [443, 412] on icon "button" at bounding box center [440, 419] width 25 height 25
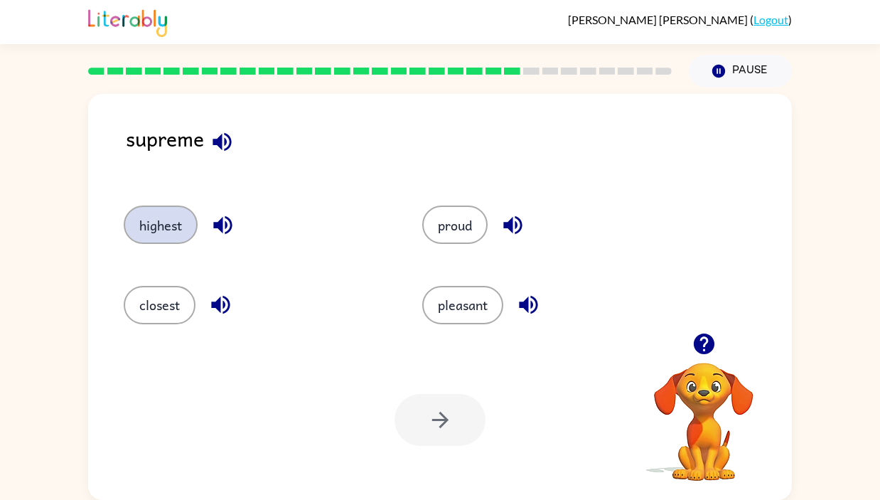
click at [159, 221] on button "highest" at bounding box center [161, 225] width 74 height 38
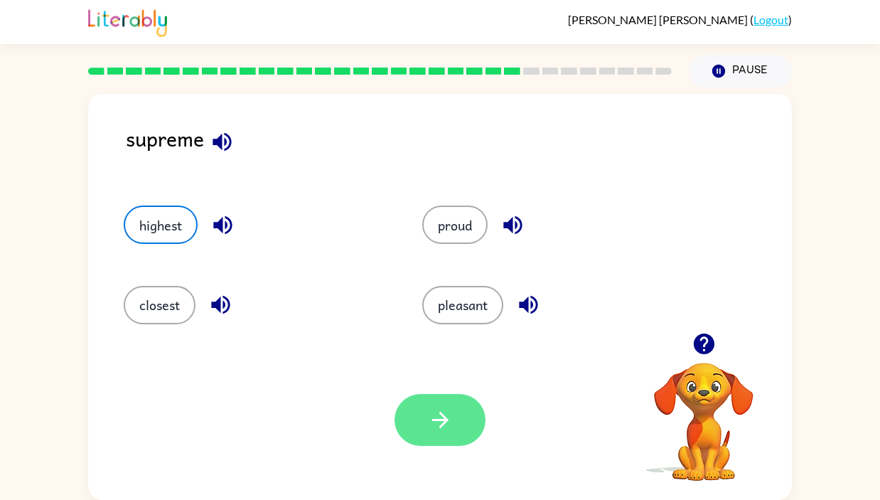
click at [447, 400] on button "button" at bounding box center [440, 420] width 91 height 52
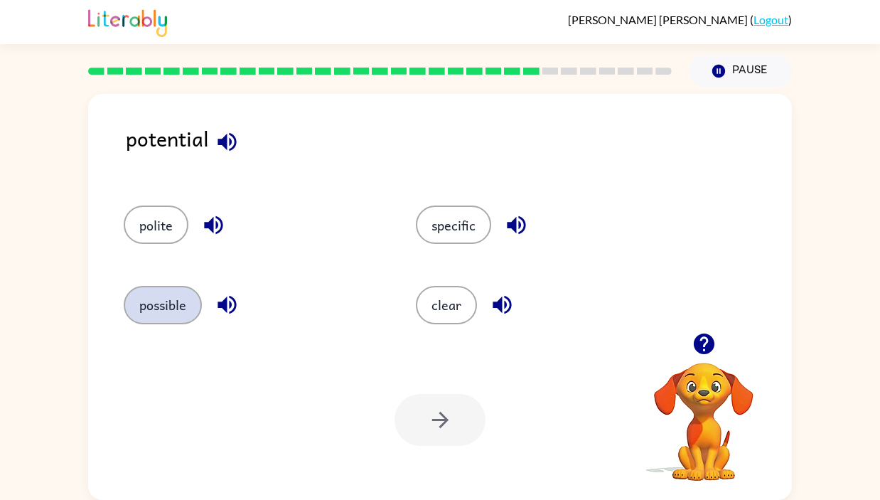
click at [157, 304] on button "possible" at bounding box center [163, 305] width 78 height 38
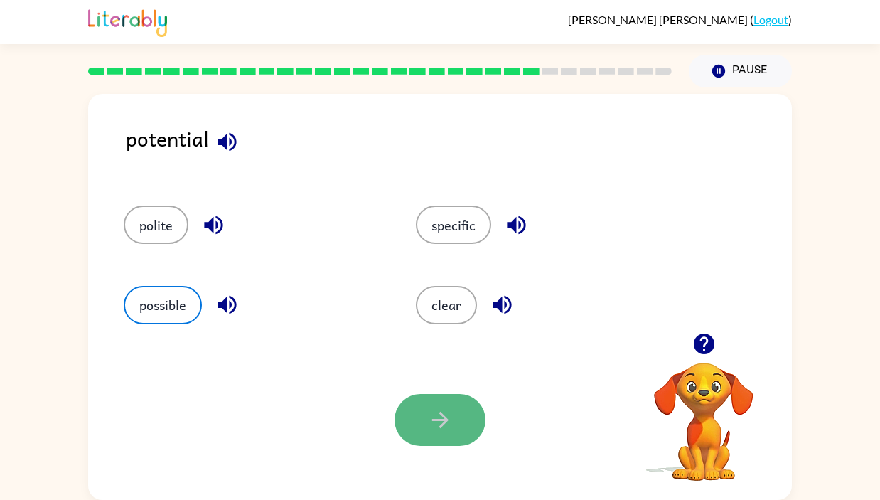
click at [440, 420] on icon "button" at bounding box center [440, 420] width 16 height 16
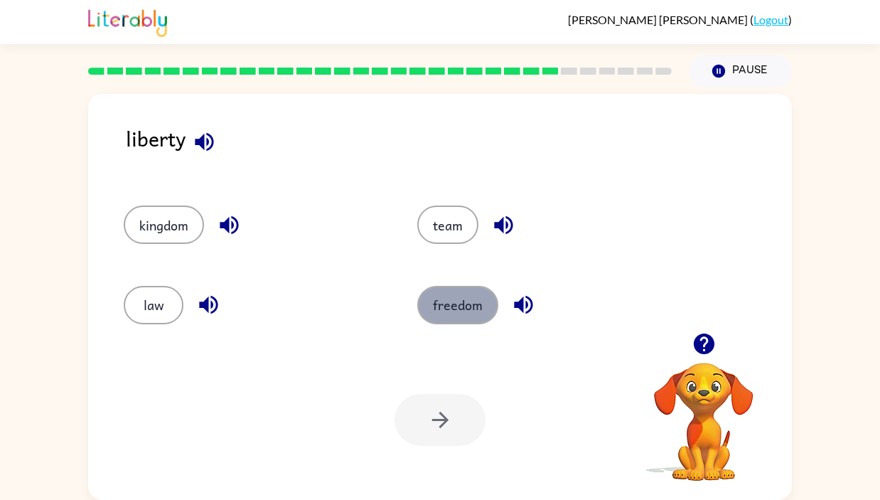
click at [449, 301] on button "freedom" at bounding box center [457, 305] width 81 height 38
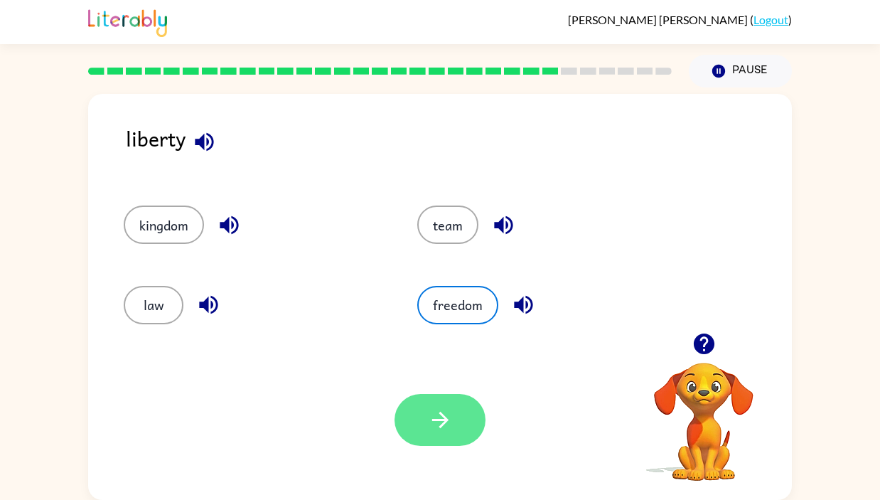
click at [448, 405] on button "button" at bounding box center [440, 420] width 91 height 52
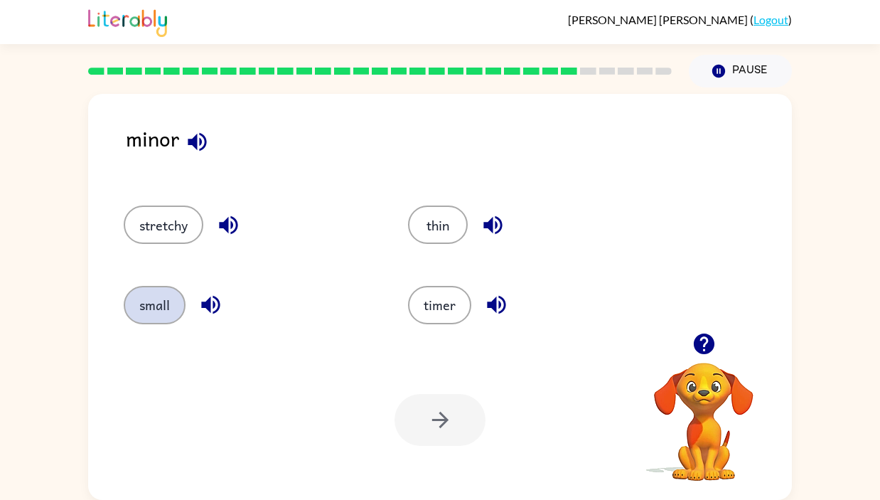
click at [150, 299] on button "small" at bounding box center [155, 305] width 62 height 38
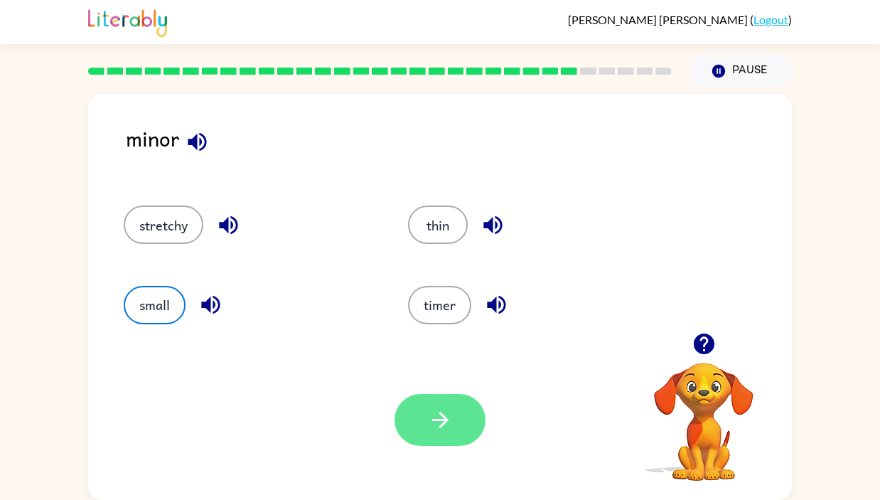
click at [456, 433] on button "button" at bounding box center [440, 420] width 91 height 52
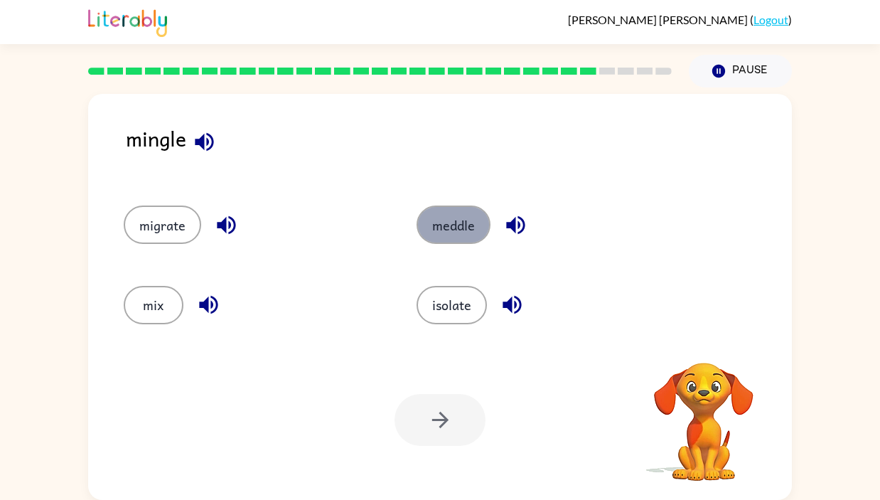
click at [452, 230] on button "meddle" at bounding box center [454, 225] width 74 height 38
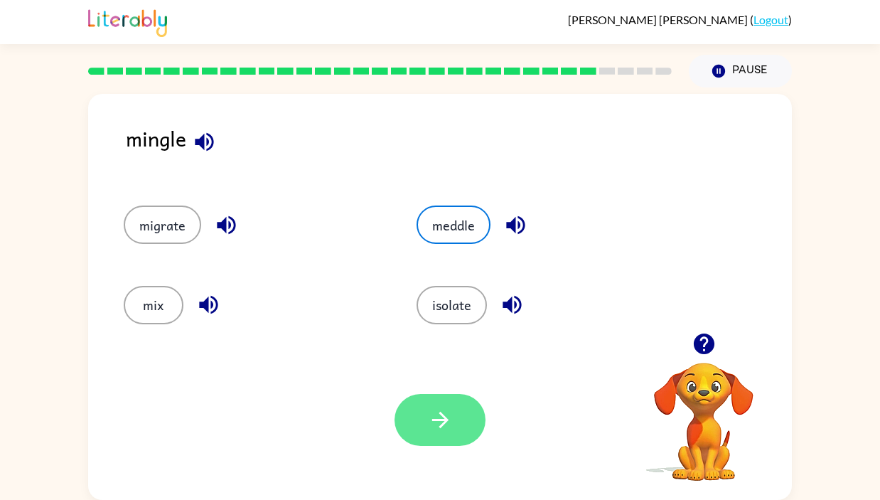
click at [425, 414] on button "button" at bounding box center [440, 420] width 91 height 52
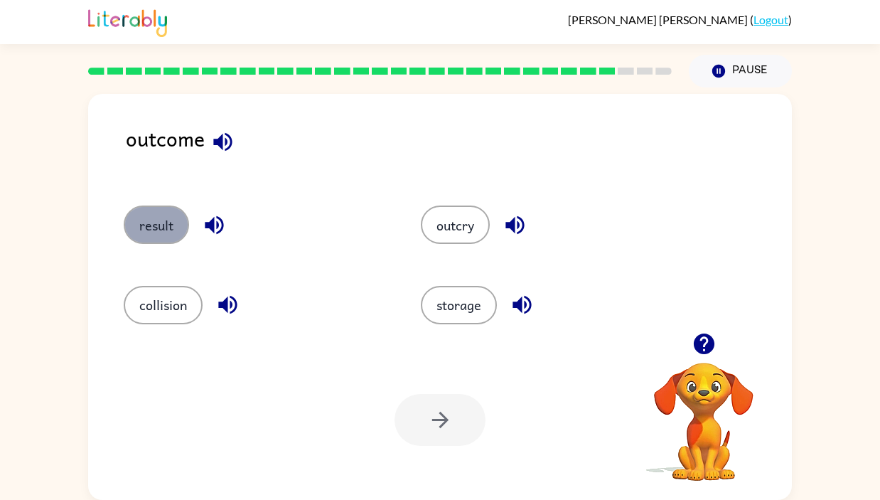
click at [153, 224] on button "result" at bounding box center [156, 225] width 65 height 38
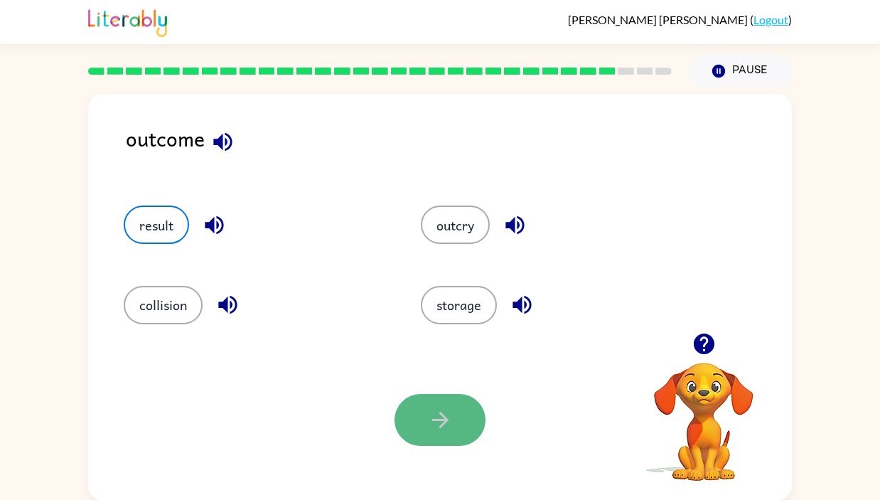
click at [421, 405] on button "button" at bounding box center [440, 420] width 91 height 52
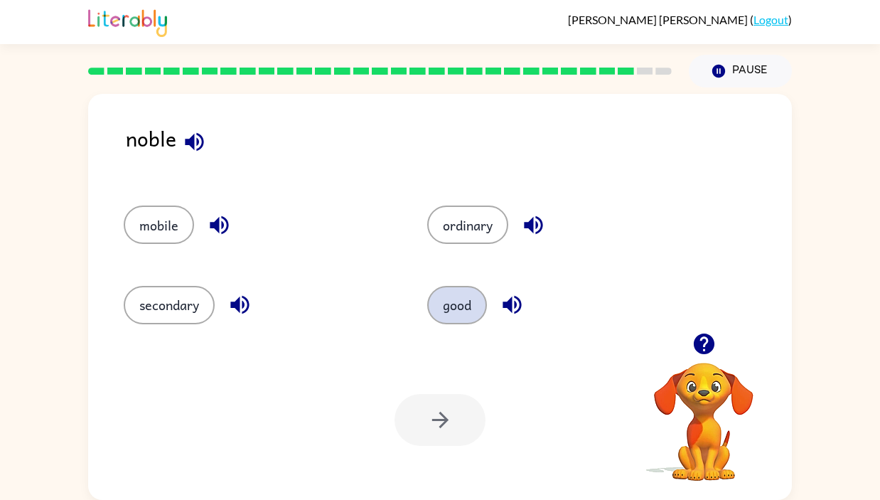
click at [461, 294] on button "good" at bounding box center [457, 305] width 60 height 38
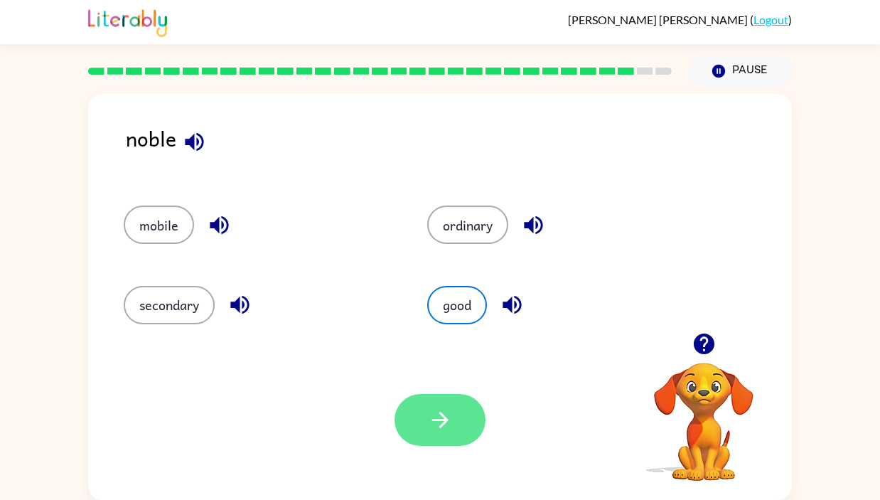
click at [440, 419] on icon "button" at bounding box center [440, 419] width 25 height 25
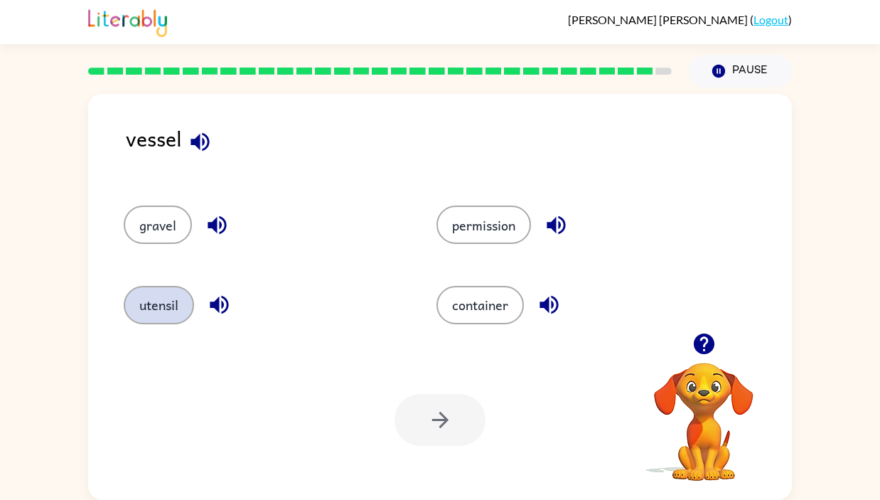
click at [173, 321] on button "utensil" at bounding box center [159, 305] width 70 height 38
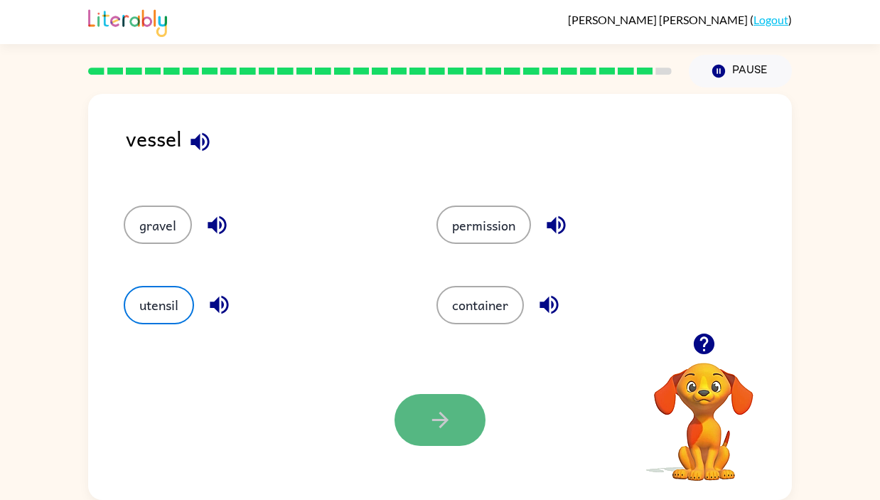
click at [427, 434] on button "button" at bounding box center [440, 420] width 91 height 52
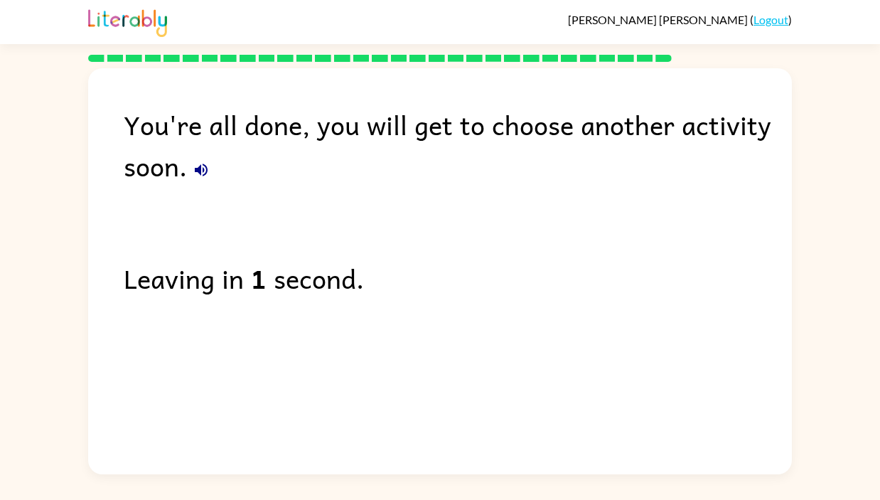
click at [769, 18] on link "Logout" at bounding box center [771, 20] width 35 height 14
